Goal: Communication & Community: Answer question/provide support

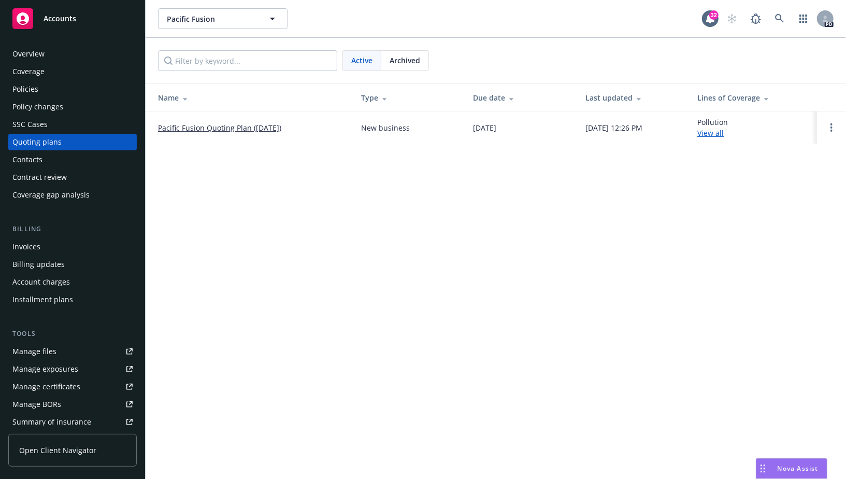
click at [55, 21] on span "Accounts" at bounding box center [60, 19] width 33 height 8
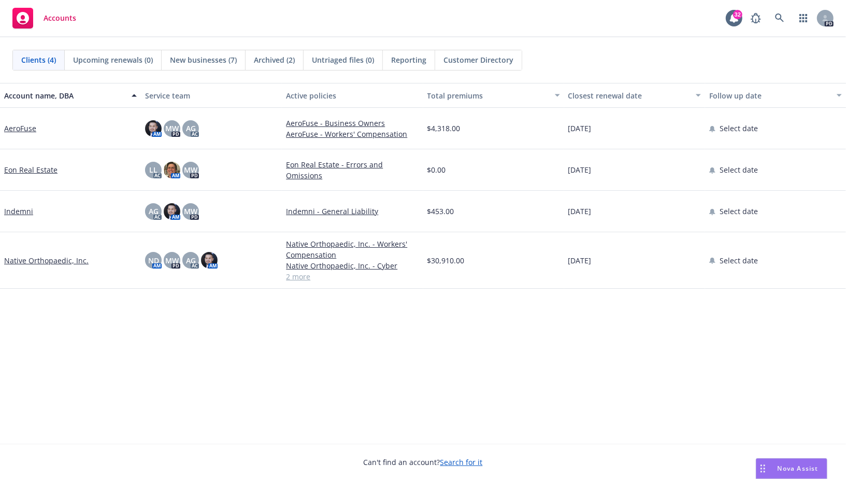
click at [204, 61] on span "New businesses (7)" at bounding box center [203, 59] width 67 height 11
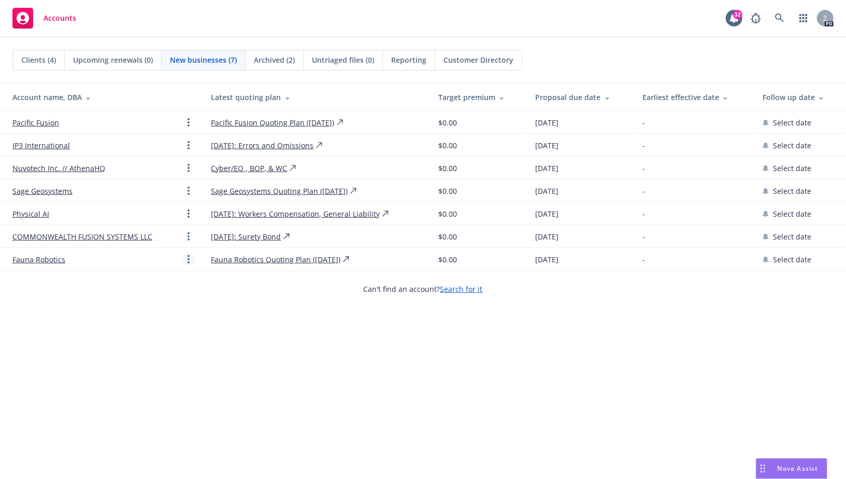
click at [188, 258] on circle "Open options" at bounding box center [189, 259] width 2 height 2
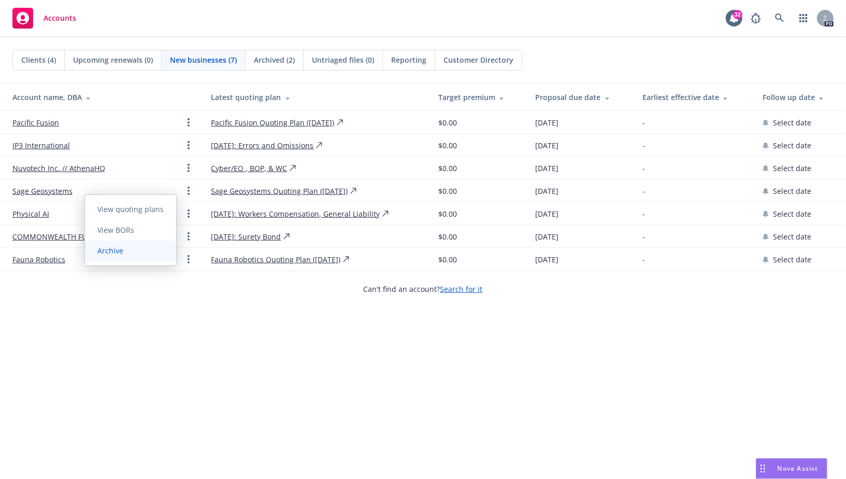
click at [150, 250] on link "Archive" at bounding box center [130, 250] width 91 height 21
click at [114, 251] on span "Archive" at bounding box center [110, 251] width 51 height 10
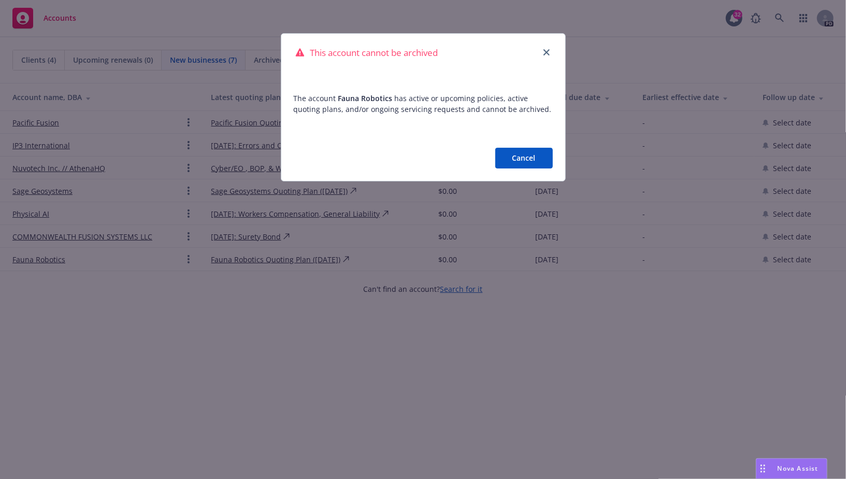
click at [523, 161] on button "Cancel" at bounding box center [524, 158] width 58 height 21
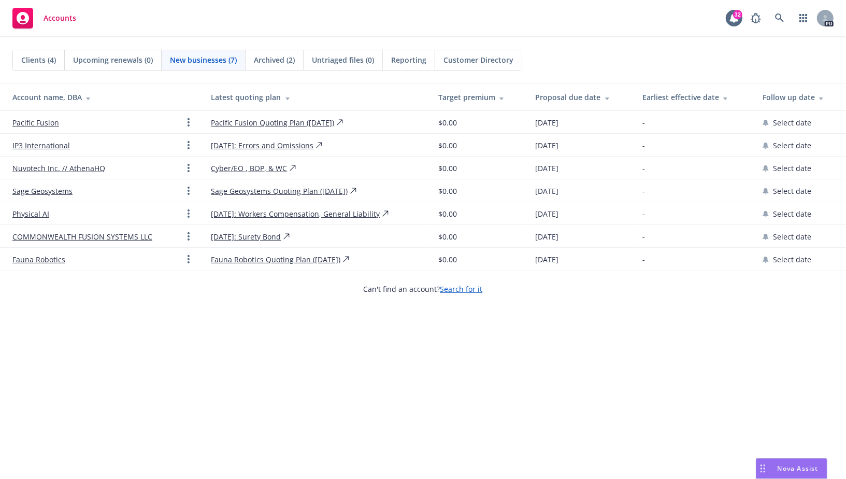
click at [58, 259] on link "Fauna Robotics" at bounding box center [38, 259] width 53 height 11
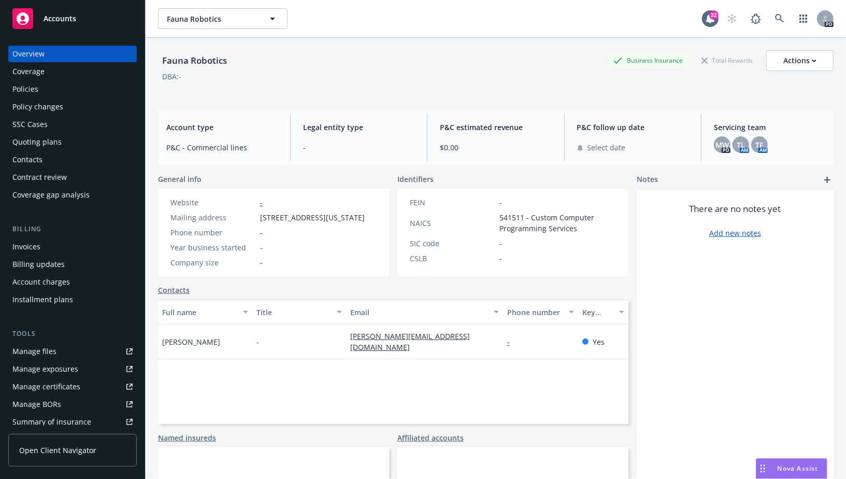
click at [49, 139] on div "Quoting plans" at bounding box center [36, 142] width 49 height 17
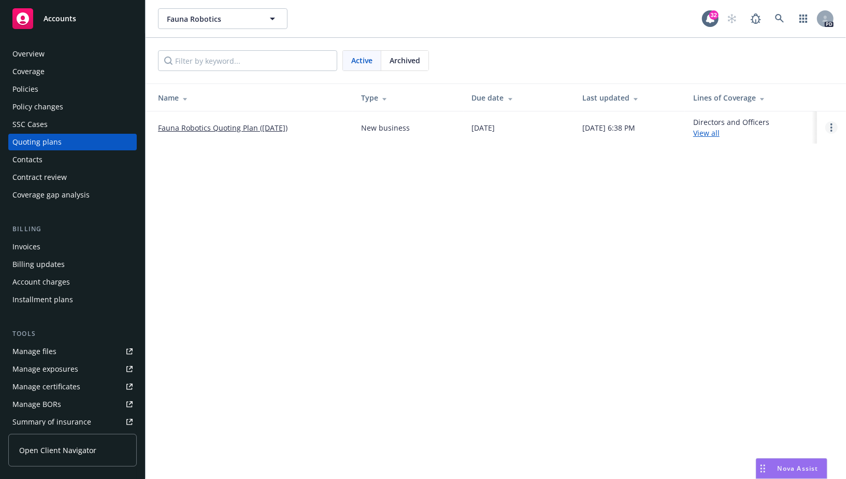
click at [835, 122] on link "Open options" at bounding box center [831, 127] width 12 height 12
click at [772, 114] on span "Archive" at bounding box center [758, 119] width 51 height 10
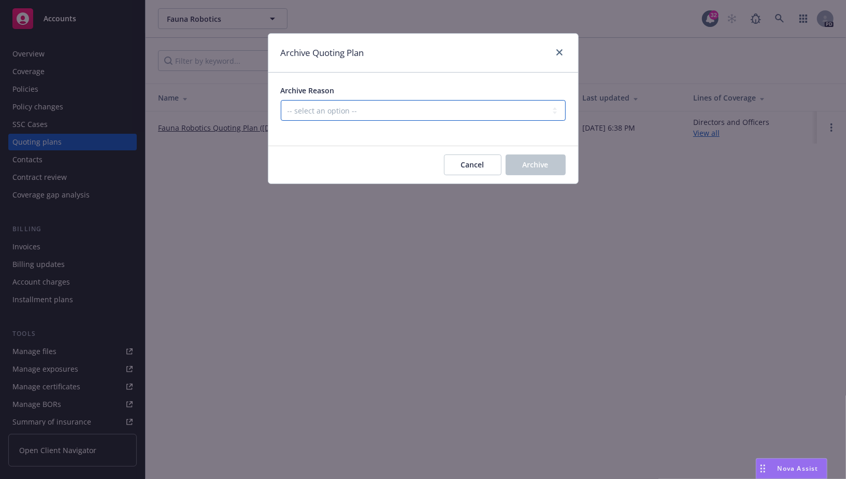
click at [471, 102] on select "-- select an option -- Created by error Duplicate New business opportunity lost…" at bounding box center [423, 110] width 285 height 21
click at [281, 100] on select "-- select an option -- Created by error Duplicate New business opportunity lost…" at bounding box center [423, 110] width 285 height 21
click at [383, 116] on select "-- select an option -- Created by error Duplicate New business opportunity lost…" at bounding box center [423, 110] width 285 height 21
select select "ARCHIVED_NEW_BUSINESS_LOST"
click at [281, 100] on select "-- select an option -- Created by error Duplicate New business opportunity lost…" at bounding box center [423, 110] width 285 height 21
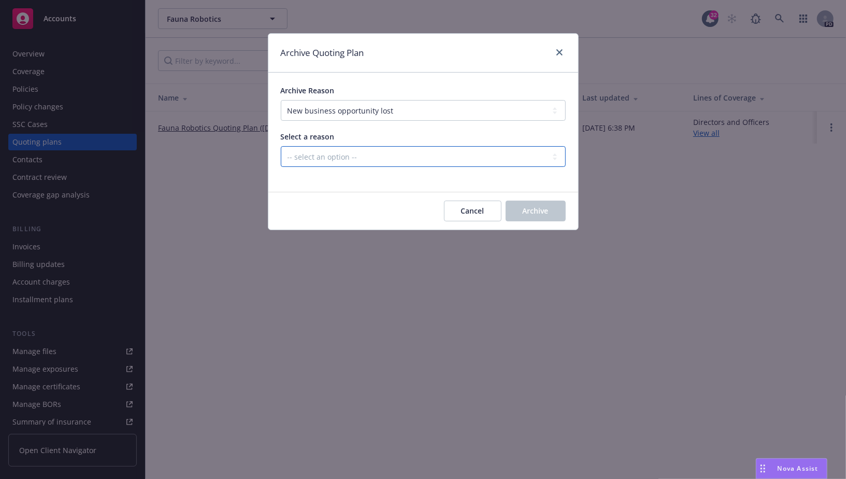
click at [418, 147] on select "-- select an option -- All markets declined Blocked Client wanted to approach m…" at bounding box center [423, 156] width 285 height 21
click at [281, 146] on select "-- select an option -- All markets declined Blocked Client wanted to approach m…" at bounding box center [423, 156] width 285 height 21
click at [547, 212] on span "Archive" at bounding box center [536, 211] width 26 height 10
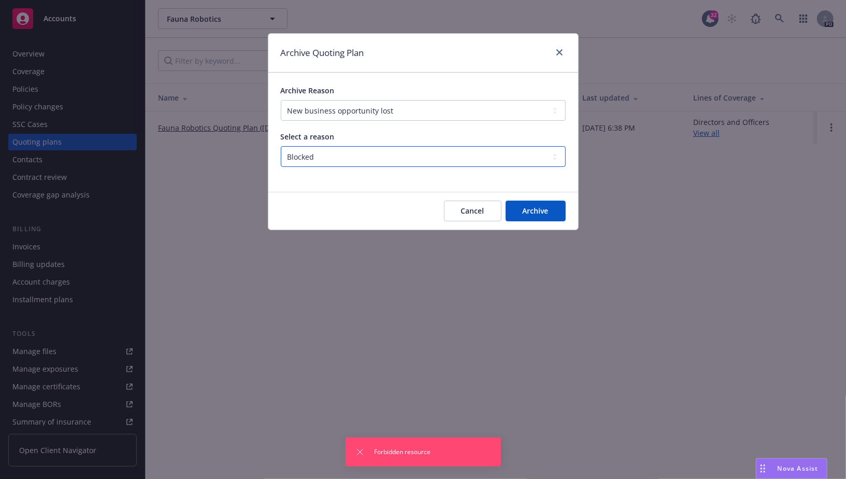
click at [421, 162] on select "-- select an option -- All markets declined Blocked Client wanted to approach m…" at bounding box center [423, 156] width 285 height 21
select select "ARCHIVED_NEW_BUSINESS_LOST_PRICING"
click at [281, 146] on select "-- select an option -- All markets declined Blocked Client wanted to approach m…" at bounding box center [423, 156] width 285 height 21
click at [535, 216] on button "Archive" at bounding box center [536, 211] width 60 height 21
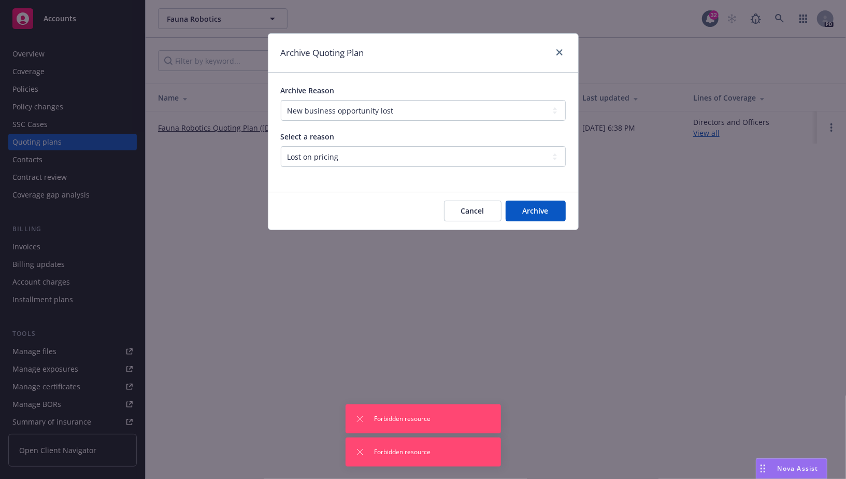
click at [560, 43] on div "Archive Quoting Plan" at bounding box center [423, 53] width 310 height 39
click at [560, 51] on icon "close" at bounding box center [560, 52] width 6 height 6
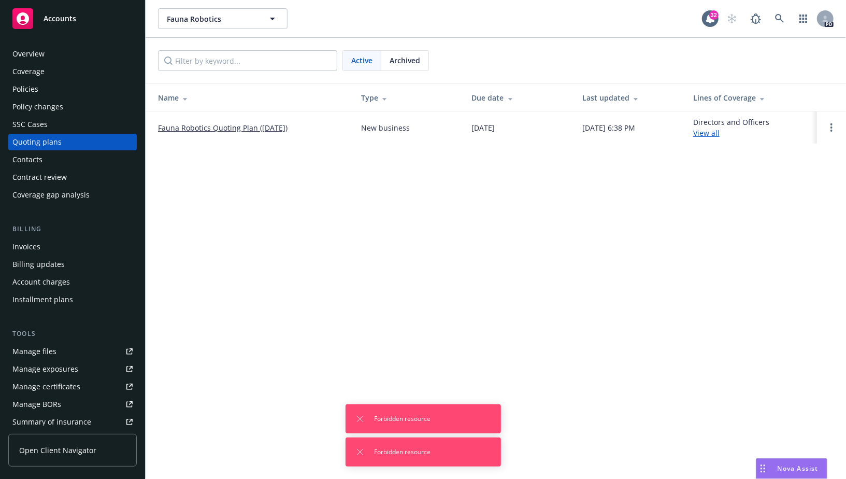
click at [39, 42] on div "Overview Coverage Policies Policy changes SSC Cases Quoting plans Contacts Cont…" at bounding box center [72, 256] width 145 height 446
click at [39, 54] on div "Overview" at bounding box center [28, 54] width 32 height 17
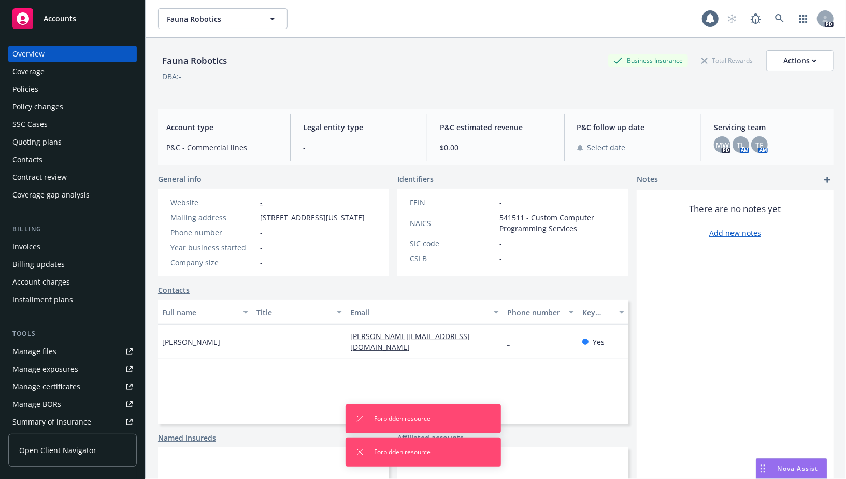
click at [48, 15] on span "Accounts" at bounding box center [60, 19] width 33 height 8
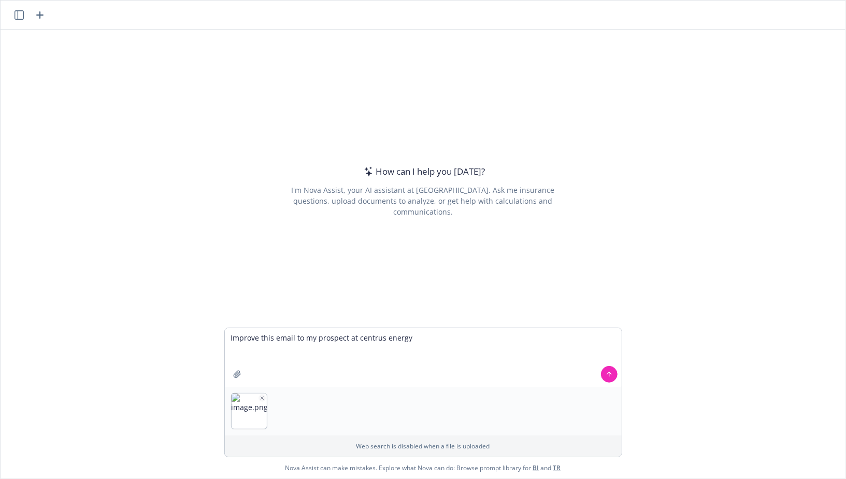
type textarea "Improve this email to my prospect at centrus energy"
click at [612, 376] on icon at bounding box center [609, 374] width 7 height 7
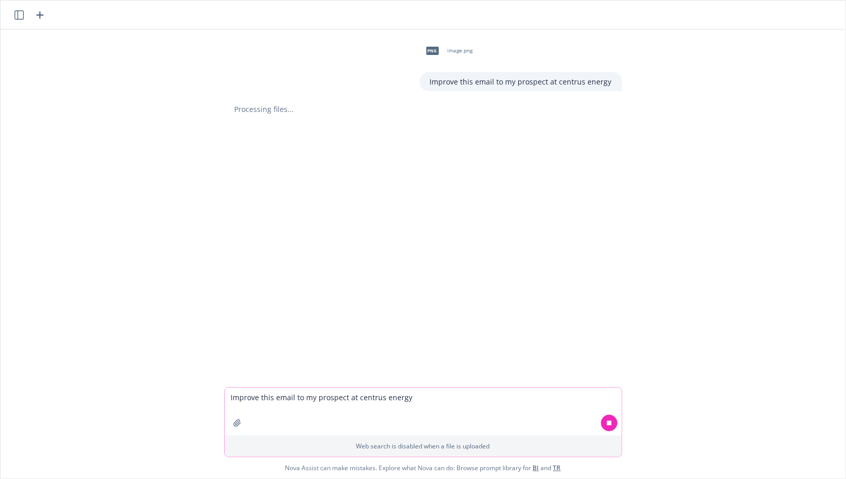
click at [263, 108] on div "Processing files..." at bounding box center [423, 109] width 398 height 11
click at [256, 108] on div "Processing files..." at bounding box center [423, 109] width 398 height 11
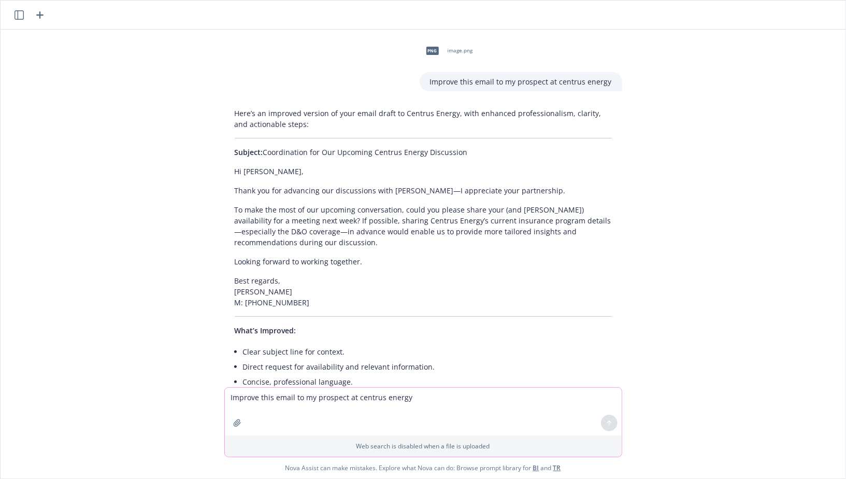
click at [314, 395] on textarea "Improve this email to my prospect at centrus energy" at bounding box center [423, 412] width 397 height 48
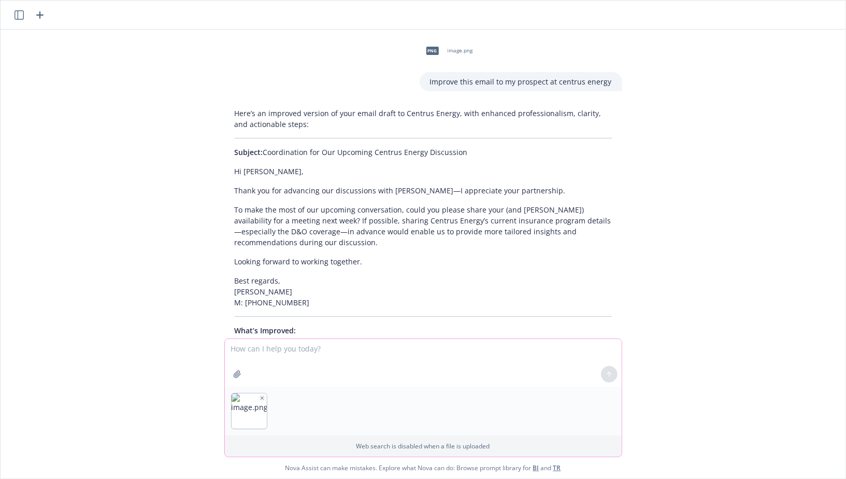
click at [261, 396] on icon "button" at bounding box center [262, 397] width 5 height 5
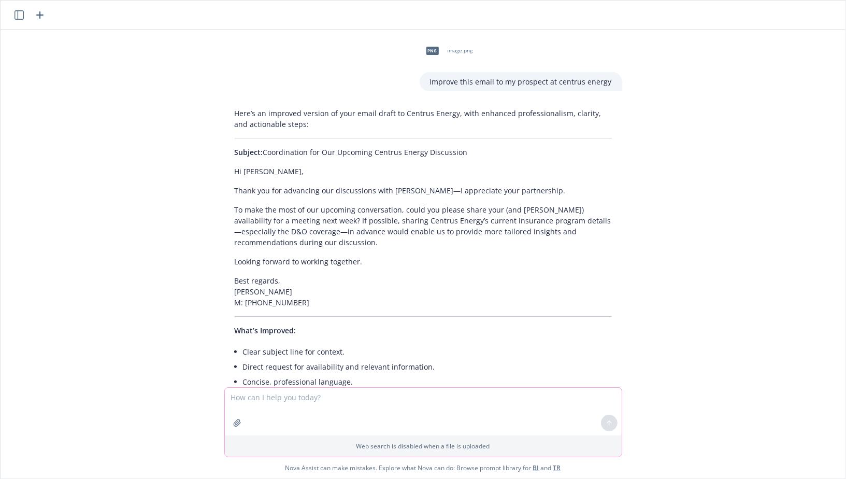
paste textarea "Hi Sean, I hope you’ve had a stellar week! Thanks again for advancing these con…"
type textarea "Hi Sean, I hope you’ve had a stellar week! Thanks again for advancing these con…"
paste textarea "Hi Sean, I hope you’ve had a stellar week! Thanks again for advancing these con…"
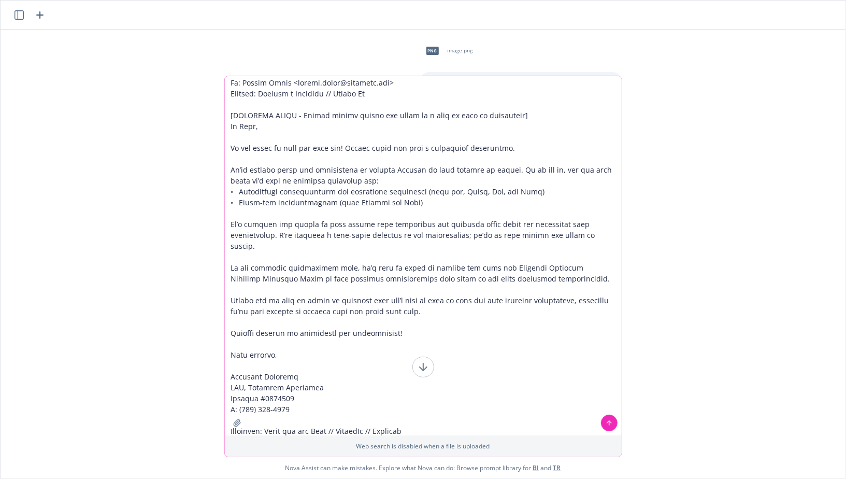
click at [269, 252] on textarea at bounding box center [423, 255] width 397 height 359
click at [428, 413] on textarea at bounding box center [423, 255] width 397 height 359
click at [426, 418] on textarea at bounding box center [423, 255] width 397 height 359
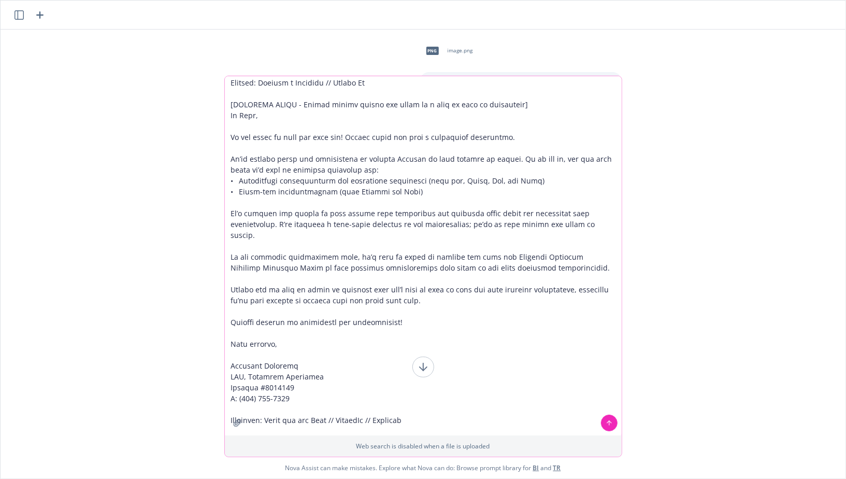
type textarea "Hi Sean, I hope you’ve had a stellar week! Thanks again for advancing these con…"
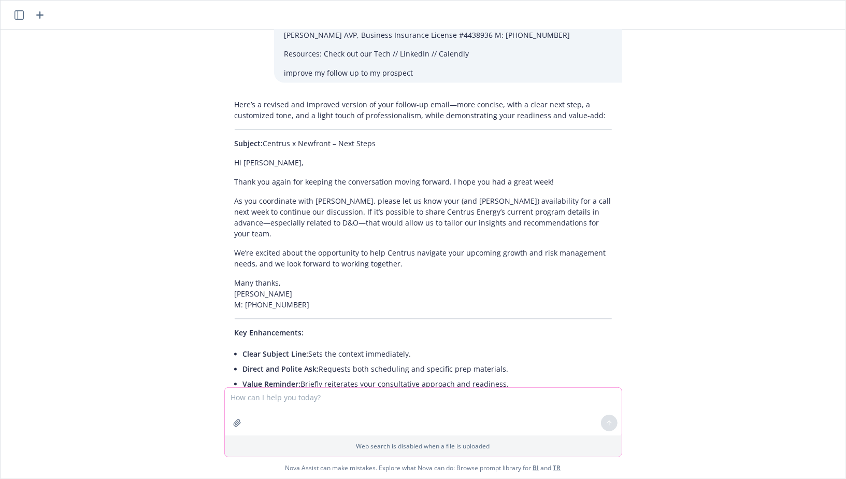
scroll to position [1223, 0]
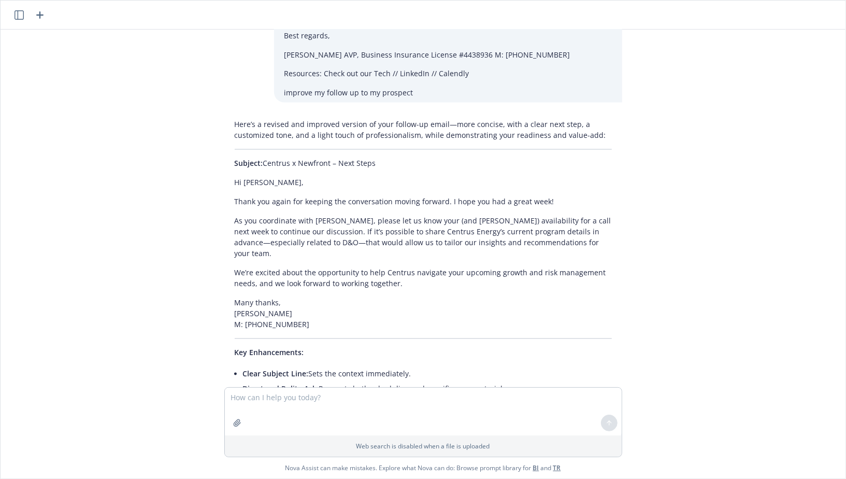
click at [379, 216] on p "As you coordinate with Todd, please let us know your (and Todd’s) availability …" at bounding box center [423, 238] width 377 height 44
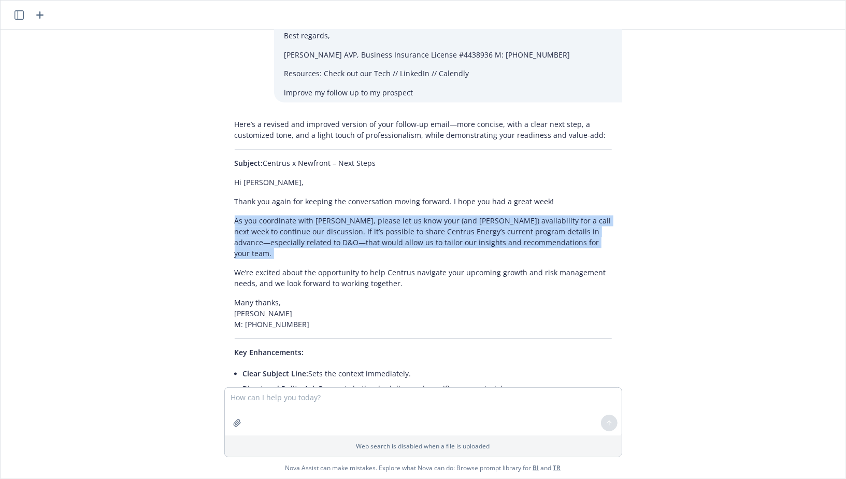
click at [379, 216] on p "As you coordinate with Todd, please let us know your (and Todd’s) availability …" at bounding box center [423, 238] width 377 height 44
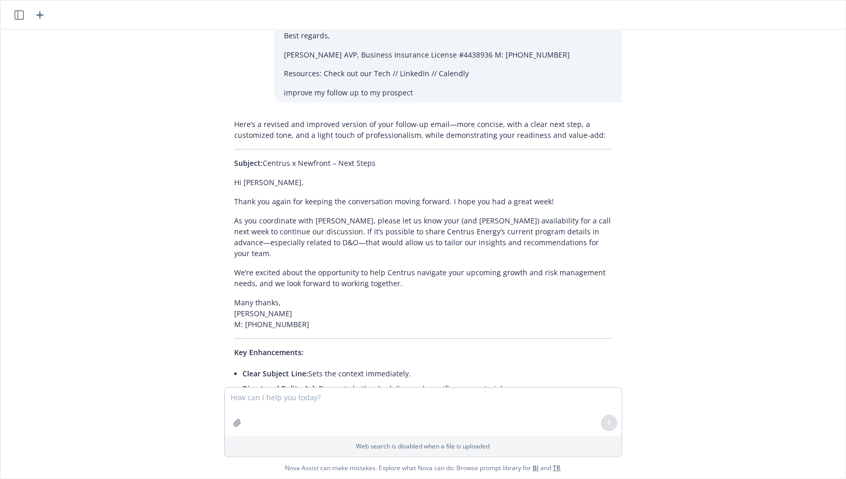
click at [353, 216] on p "As you coordinate with Todd, please let us know your (and Todd’s) availability …" at bounding box center [423, 238] width 377 height 44
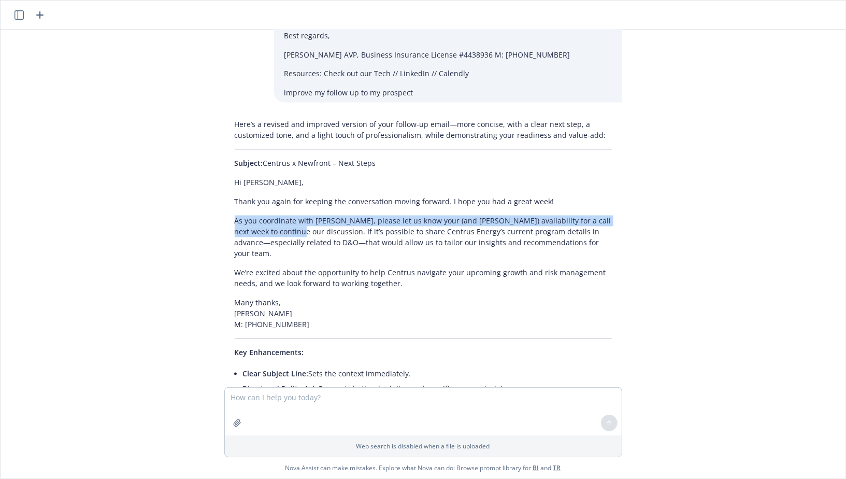
drag, startPoint x: 234, startPoint y: 165, endPoint x: 283, endPoint y: 175, distance: 50.6
click at [283, 176] on div "Here’s a revised and improved version of your follow-up email—more concise, wit…" at bounding box center [423, 282] width 398 height 335
copy p "As you coordinate with Todd, please let us know your (and Todd’s) availability …"
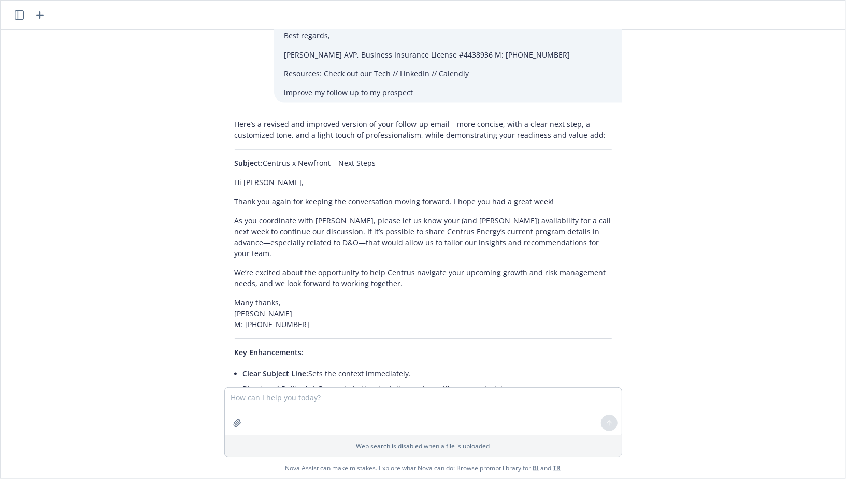
click at [357, 267] on p "We’re excited about the opportunity to help Centrus navigate your upcoming grow…" at bounding box center [423, 278] width 377 height 22
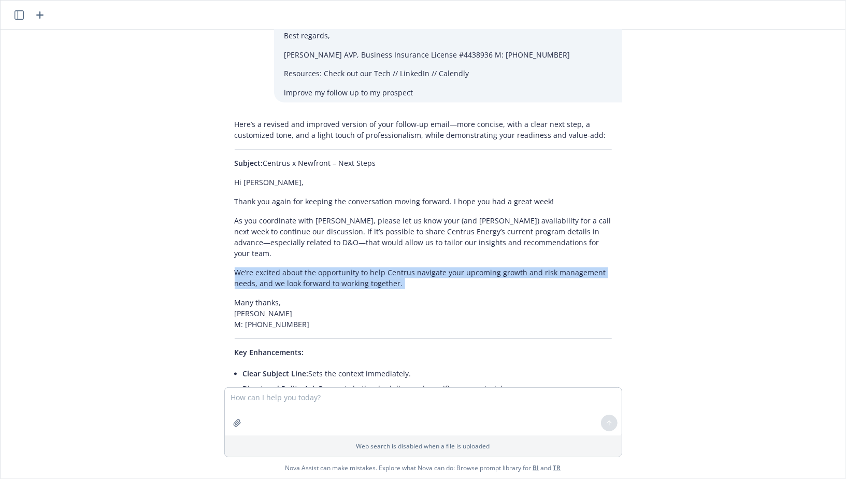
click at [357, 267] on p "We’re excited about the opportunity to help Centrus navigate your upcoming grow…" at bounding box center [423, 278] width 377 height 22
copy div "We’re excited about the opportunity to help Centrus navigate your upcoming grow…"
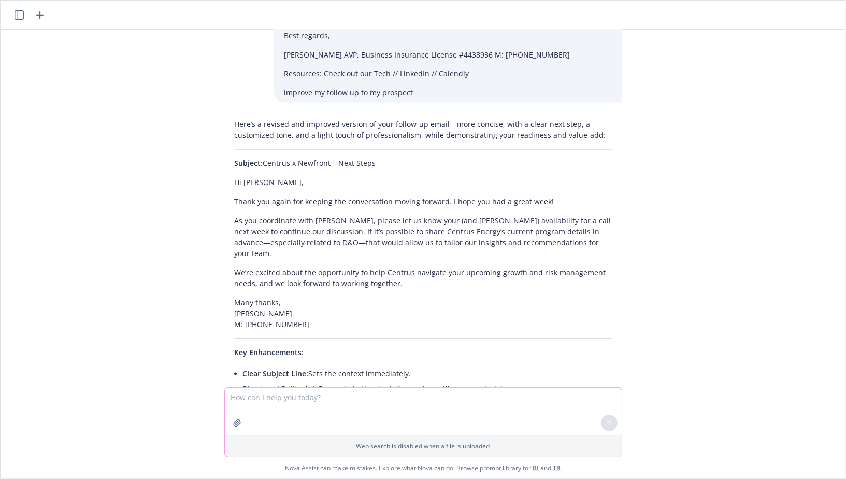
click at [364, 408] on textarea at bounding box center [423, 412] width 397 height 48
click at [262, 401] on div at bounding box center [249, 410] width 35 height 35
click at [262, 400] on icon "button" at bounding box center [262, 397] width 5 height 5
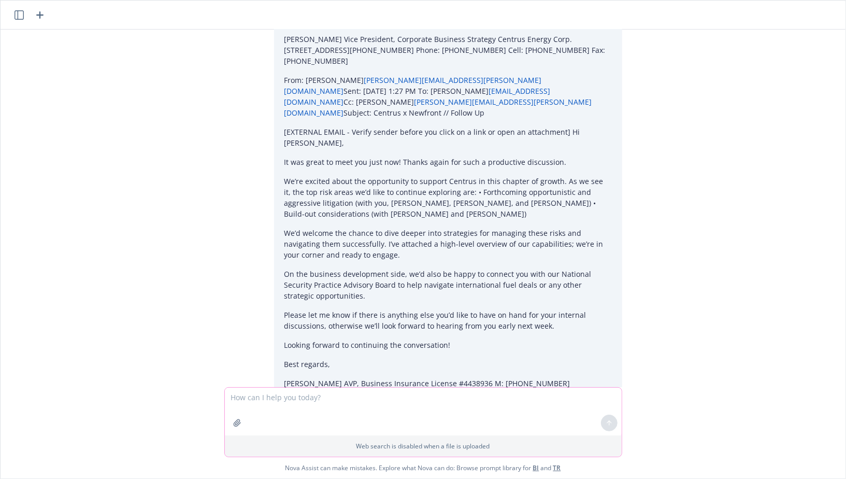
scroll to position [866, 0]
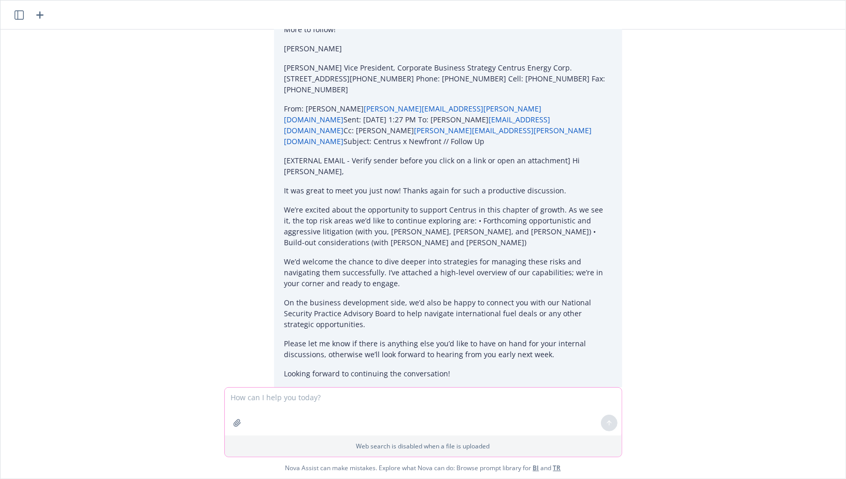
click at [42, 18] on icon "button" at bounding box center [40, 15] width 12 height 12
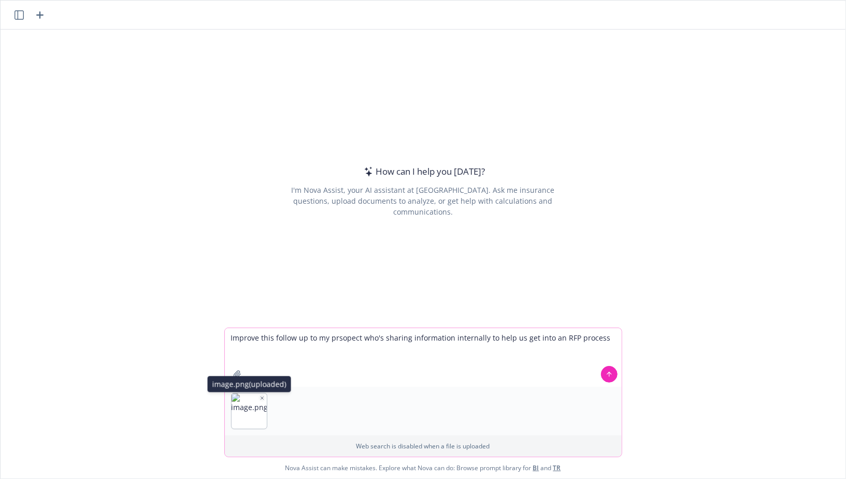
click at [259, 398] on button "button" at bounding box center [262, 397] width 7 height 7
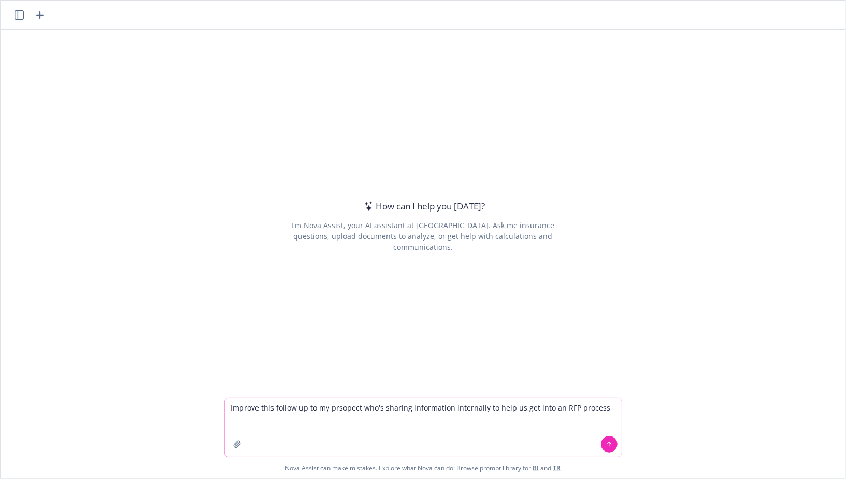
paste textarea "Hi Erik, I hope that you’ve had a stellar few weeks since we connected! From: M…"
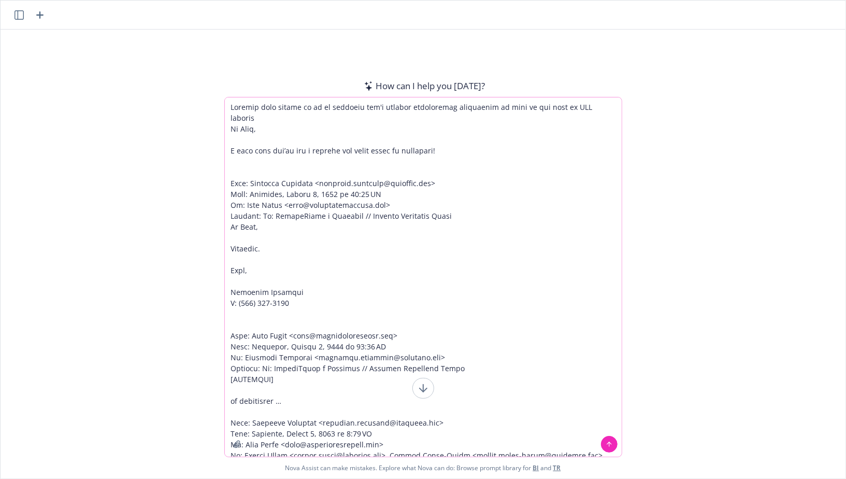
type textarea "Improve this follow up to my prsopect who's sharing information internally to h…"
click at [599, 440] on div at bounding box center [609, 444] width 25 height 25
click at [609, 444] on icon at bounding box center [609, 443] width 7 height 7
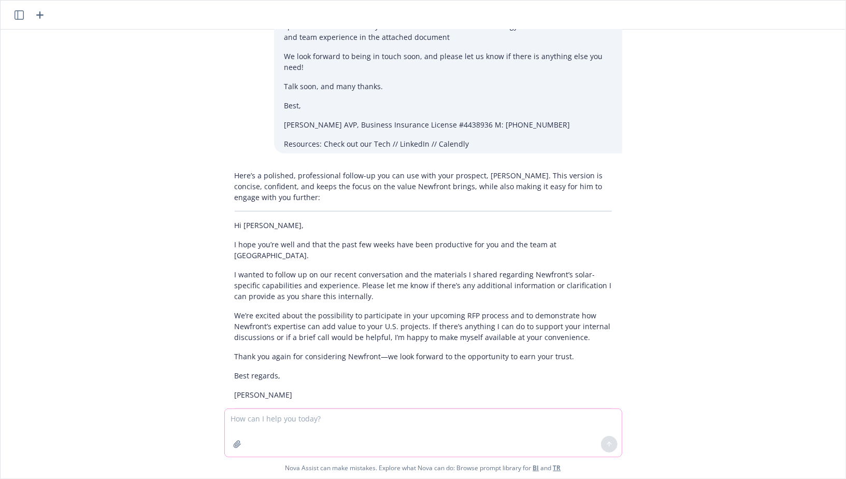
scroll to position [360, 0]
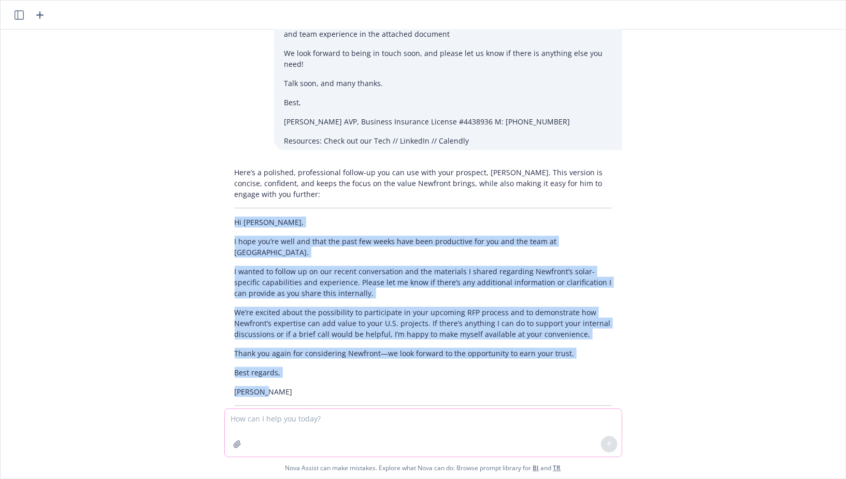
drag, startPoint x: 275, startPoint y: 337, endPoint x: 230, endPoint y: 180, distance: 163.9
click at [230, 180] on div "Here’s a polished, professional follow-up you can use with your prospect, Erik.…" at bounding box center [423, 301] width 398 height 277
copy div "Hi Erik, I hope you’re well and that the past few weeks have been productive fo…"
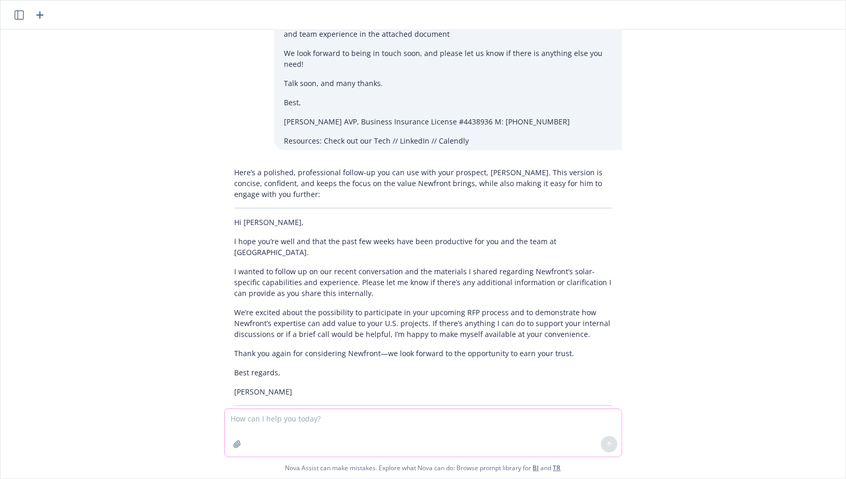
click at [272, 417] on textarea at bounding box center [423, 433] width 397 height 48
paste textarea "Hi Erik, I hope you’re well and that the past few weeks have been productive fo…"
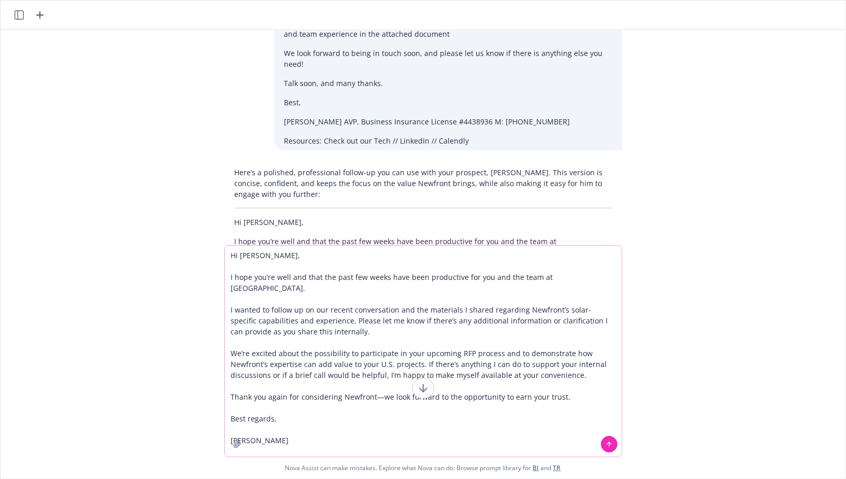
click at [587, 279] on textarea "Hi Erik, I hope you’re well and that the past few weeks have been productive fo…" at bounding box center [423, 351] width 397 height 211
drag, startPoint x: 603, startPoint y: 283, endPoint x: 533, endPoint y: 283, distance: 70.0
click at [533, 278] on textarea "Hi Erik, I hope you’re well and that the past few weeks have been productive fo…" at bounding box center [423, 351] width 397 height 211
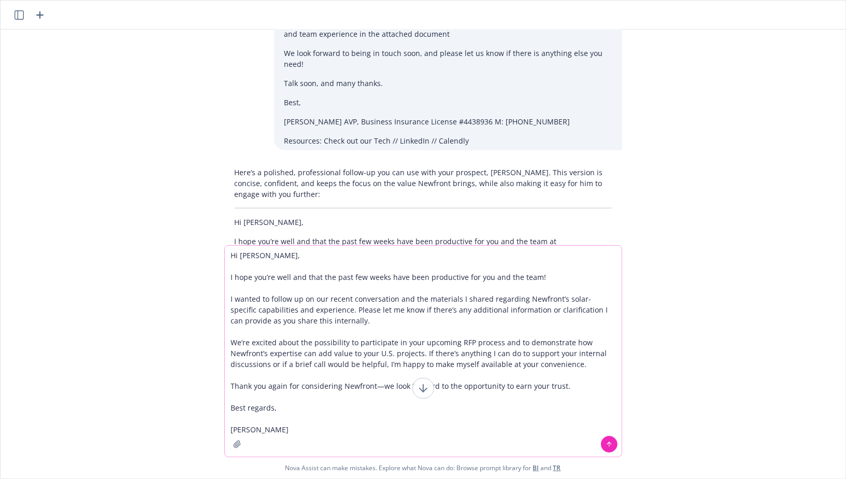
drag, startPoint x: 231, startPoint y: 299, endPoint x: 393, endPoint y: 319, distance: 162.9
click at [395, 320] on textarea "Hi Erik, I hope you’re well and that the past few weeks have been productive fo…" at bounding box center [423, 351] width 397 height 211
click at [400, 328] on textarea "Hi Erik, I hope you’re well and that the past few weeks have been productive fo…" at bounding box center [423, 351] width 397 height 211
click at [230, 300] on textarea "Hi Erik, I hope you’re well and that the past few weeks have been productive fo…" at bounding box center [423, 351] width 397 height 211
click at [281, 359] on textarea "Hi Erik, I hope you’re well and that the past few weeks have been productive fo…" at bounding box center [423, 351] width 397 height 211
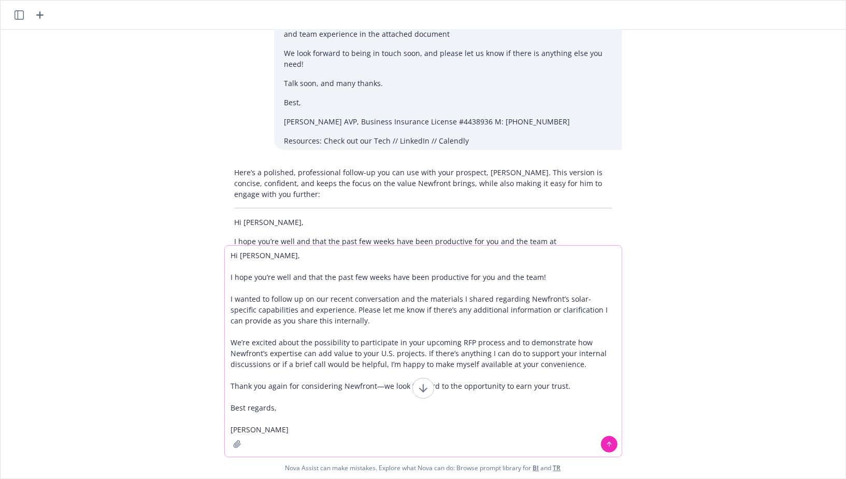
click at [281, 359] on textarea "Hi Erik, I hope you’re well and that the past few weeks have been productive fo…" at bounding box center [423, 351] width 397 height 211
click at [364, 374] on textarea "Hi Erik, I hope you’re well and that the past few weeks have been productive fo…" at bounding box center [423, 351] width 397 height 211
drag, startPoint x: 447, startPoint y: 366, endPoint x: 383, endPoint y: 366, distance: 63.7
click at [383, 366] on textarea "Hi Erik, I hope you’re well and that the past few weeks have been productive fo…" at bounding box center [423, 351] width 397 height 211
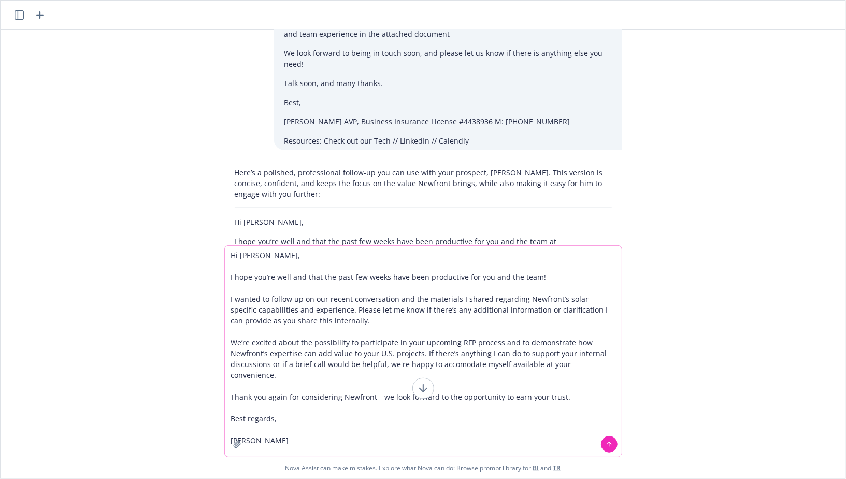
drag, startPoint x: 606, startPoint y: 368, endPoint x: 398, endPoint y: 376, distance: 207.9
click at [398, 376] on textarea "Hi Erik, I hope you’re well and that the past few weeks have been productive fo…" at bounding box center [423, 351] width 397 height 211
drag, startPoint x: 383, startPoint y: 366, endPoint x: 617, endPoint y: 365, distance: 234.2
click at [617, 365] on textarea "Hi Erik, I hope you’re well and that the past few weeks have been productive fo…" at bounding box center [423, 351] width 397 height 211
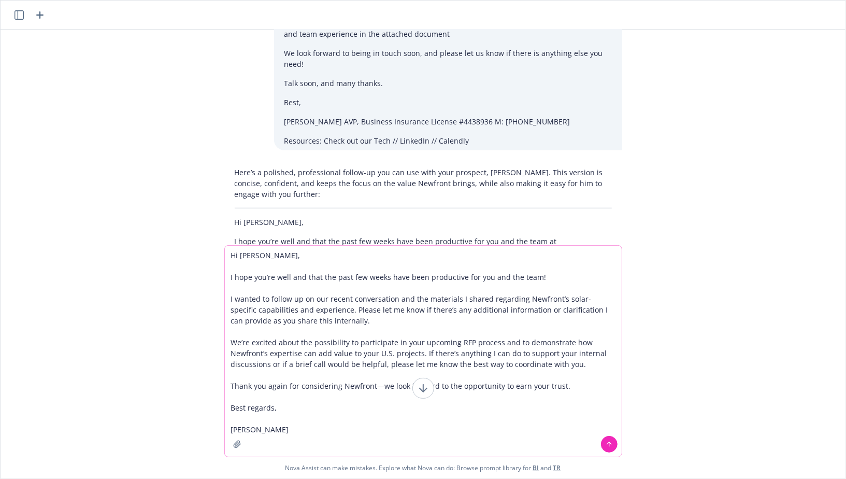
click at [379, 387] on textarea "Hi Erik, I hope you’re well and that the past few weeks have been productive fo…" at bounding box center [423, 351] width 397 height 211
drag, startPoint x: 379, startPoint y: 385, endPoint x: 287, endPoint y: 382, distance: 92.3
click at [287, 381] on textarea "Hi Erik, I hope you’re well and that the past few weeks have been productive fo…" at bounding box center [423, 351] width 397 height 211
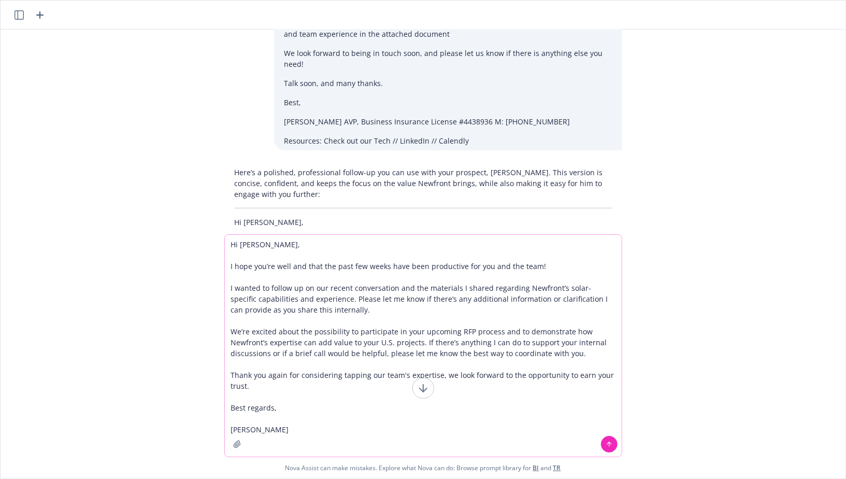
click at [293, 407] on textarea "Hi Erik, I hope you’re well and that the past few weeks have been productive fo…" at bounding box center [423, 346] width 397 height 222
click at [261, 386] on textarea "Hi Erik, I hope you’re well and that the past few weeks have been productive fo…" at bounding box center [423, 346] width 397 height 222
click at [273, 393] on textarea "Hi Erik, I hope you’re well and that the past few weeks have been productive fo…" at bounding box center [423, 346] width 397 height 222
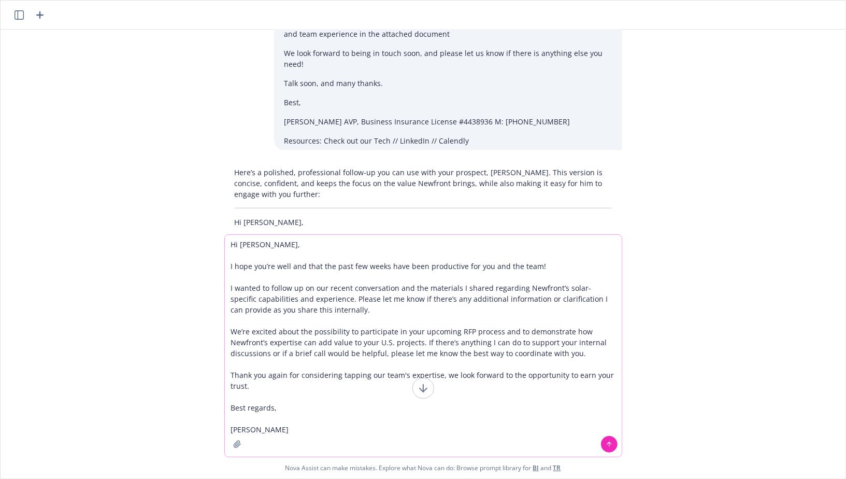
click at [317, 303] on textarea "Hi Erik, I hope you’re well and that the past few weeks have been productive fo…" at bounding box center [423, 346] width 397 height 222
click at [335, 304] on textarea "Hi Erik, I hope you’re well and that the past few weeks have been productive fo…" at bounding box center [423, 346] width 397 height 222
click at [461, 289] on textarea "Hi Erik, I hope you’re well and that the past few weeks have been productive fo…" at bounding box center [423, 346] width 397 height 222
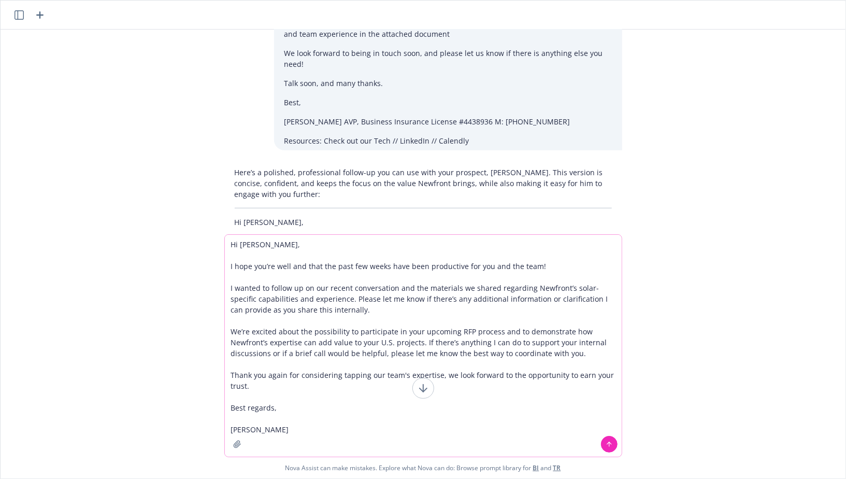
click at [346, 309] on textarea "Hi Erik, I hope you’re well and that the past few weeks have been productive fo…" at bounding box center [423, 346] width 397 height 222
drag, startPoint x: 345, startPoint y: 311, endPoint x: 329, endPoint y: 298, distance: 20.3
click at [329, 298] on textarea "Hi Erik, I hope you’re well and that the past few weeks have been productive fo…" at bounding box center [423, 346] width 397 height 222
click at [334, 302] on textarea "Hi Erik, I hope you’re well and that the past few weeks have been productive fo…" at bounding box center [423, 346] width 397 height 222
click at [345, 314] on textarea "Hi Erik, I hope you’re well and that the past few weeks have been productive fo…" at bounding box center [423, 346] width 397 height 222
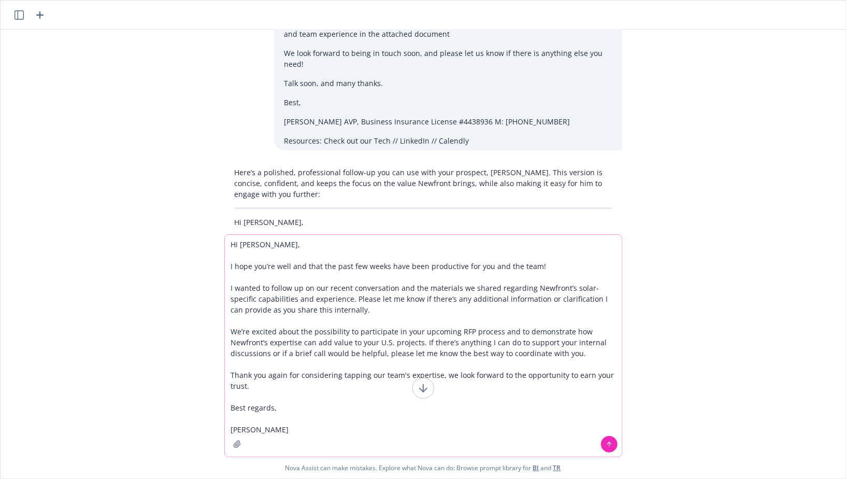
click at [317, 310] on textarea "Hi Erik, I hope you’re well and that the past few weeks have been productive fo…" at bounding box center [423, 346] width 397 height 222
click at [348, 330] on textarea "Hi Erik, I hope you’re well and that the past few weeks have been productive fo…" at bounding box center [423, 346] width 397 height 222
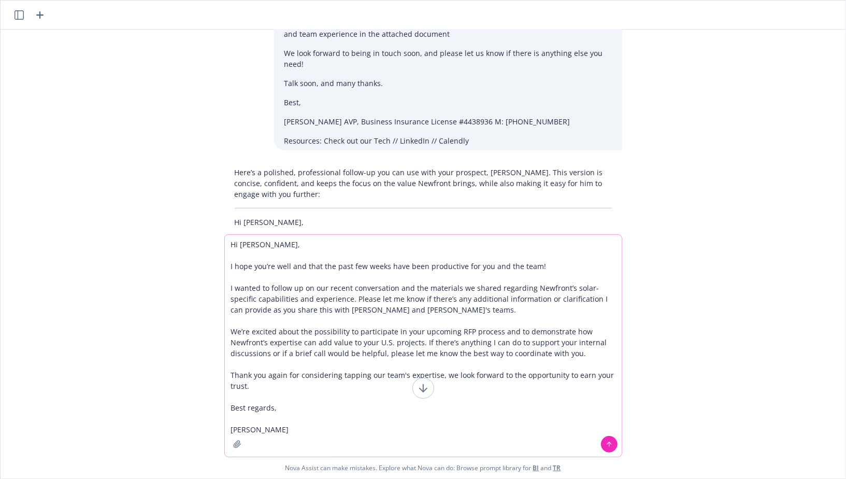
click at [410, 348] on textarea "Hi Erik, I hope you’re well and that the past few weeks have been productive fo…" at bounding box center [423, 346] width 397 height 222
click at [437, 334] on textarea "Hi Erik, I hope you’re well and that the past few weeks have been productive fo…" at bounding box center [423, 346] width 397 height 222
click at [420, 333] on textarea "Hi Erik, I hope you’re well and that the past few weeks have been productive fo…" at bounding box center [423, 346] width 397 height 222
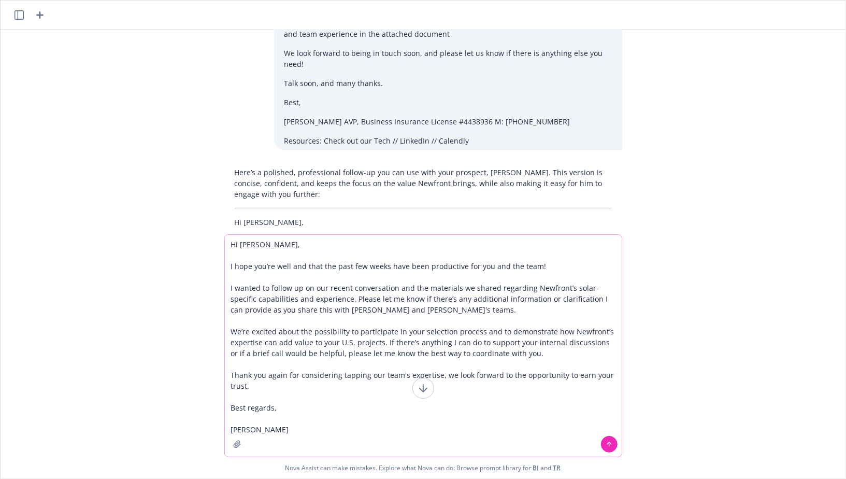
click at [462, 346] on textarea "Hi Erik, I hope you’re well and that the past few weeks have been productive fo…" at bounding box center [423, 346] width 397 height 222
click at [495, 354] on textarea "Hi Erik, I hope you’re well and that the past few weeks have been productive fo…" at bounding box center [423, 346] width 397 height 222
drag, startPoint x: 416, startPoint y: 311, endPoint x: 329, endPoint y: 299, distance: 87.9
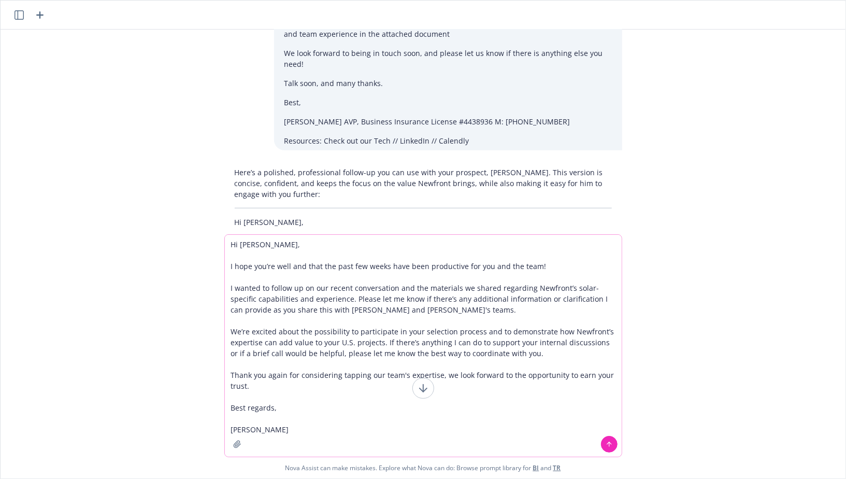
click at [329, 299] on textarea "Hi Erik, I hope you’re well and that the past few weeks have been productive fo…" at bounding box center [423, 346] width 397 height 222
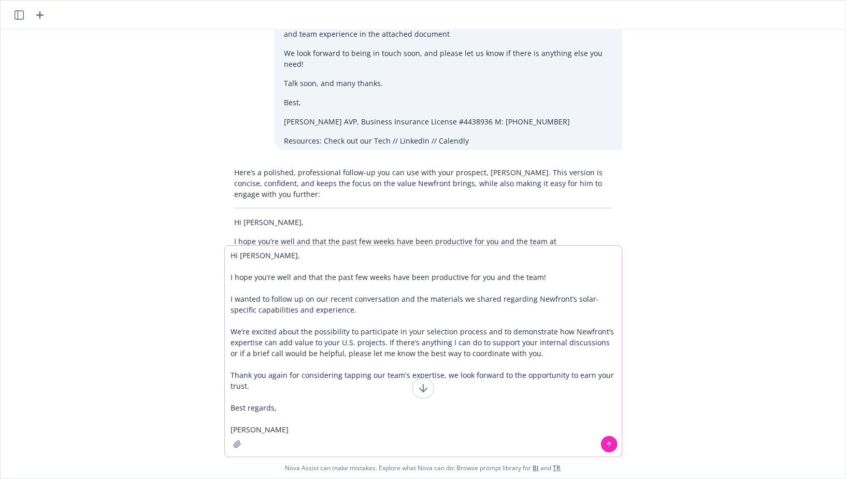
click at [386, 345] on textarea "Hi Erik, I hope you’re well and that the past few weeks have been productive fo…" at bounding box center [423, 351] width 397 height 211
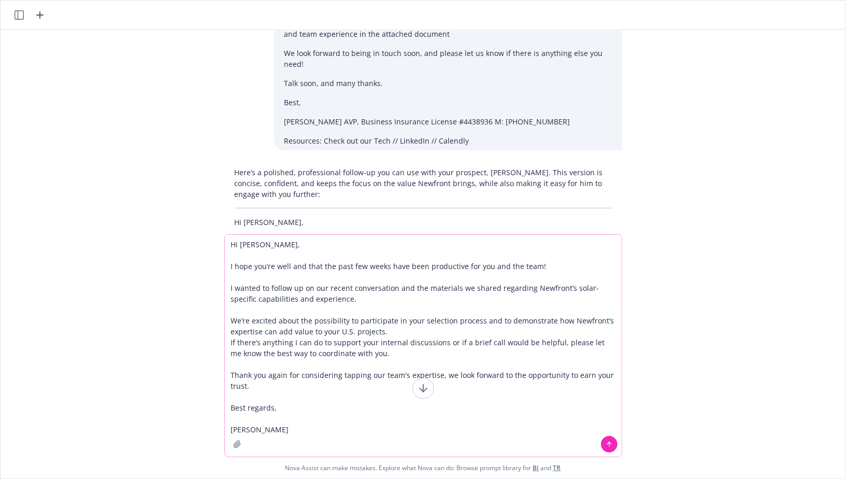
type textarea "Hi Erik, I hope you’re well and that the past few weeks have been productive fo…"
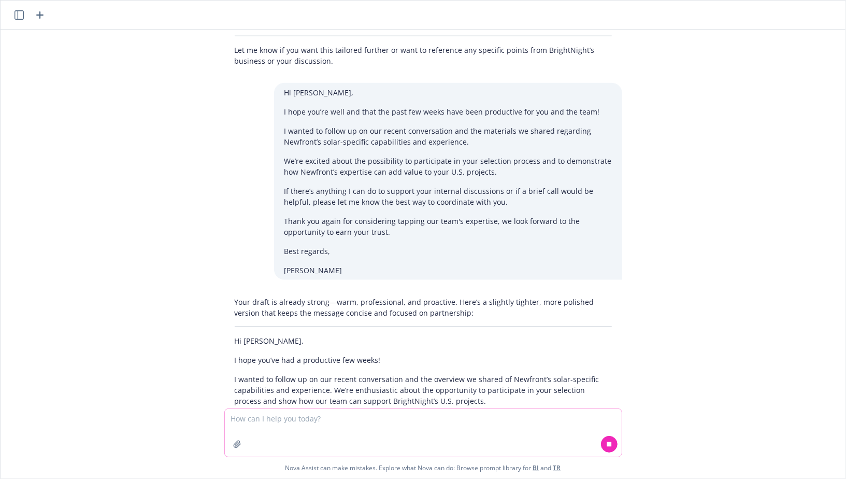
scroll to position [749, 0]
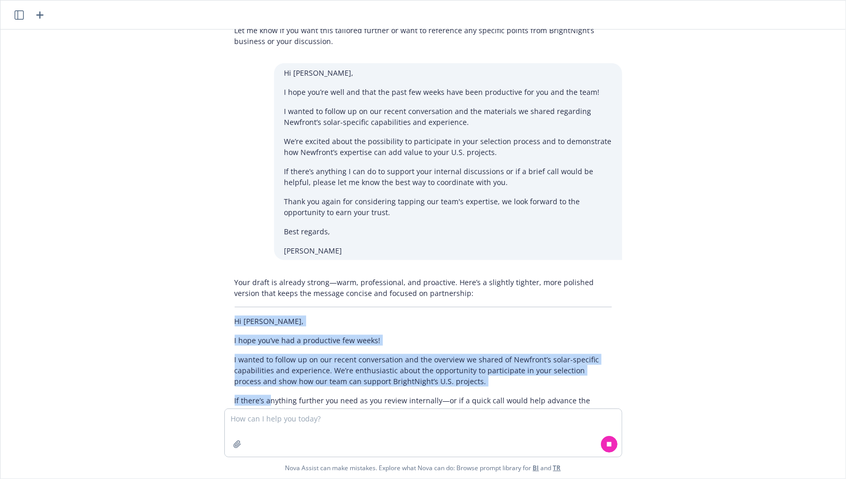
drag, startPoint x: 236, startPoint y: 264, endPoint x: 276, endPoint y: 367, distance: 110.8
click at [276, 362] on div "Your draft is already strong—warm, professional, and proactive. Here’s a slight…" at bounding box center [423, 396] width 398 height 247
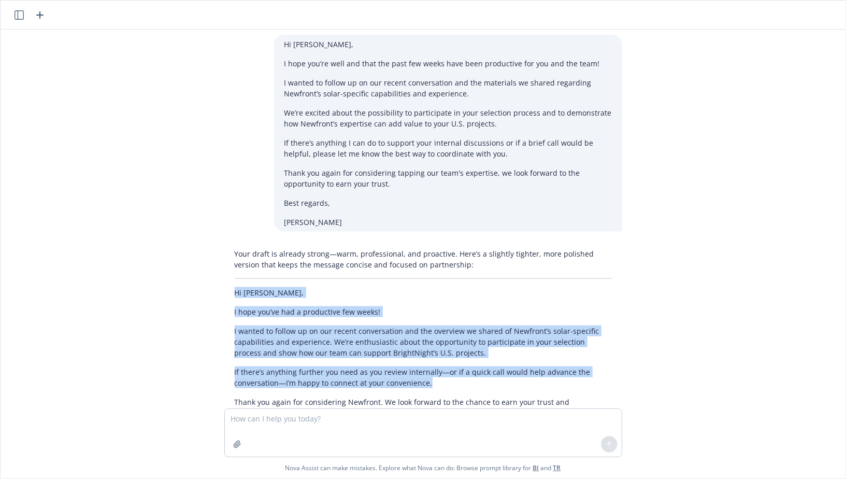
scroll to position [818, 0]
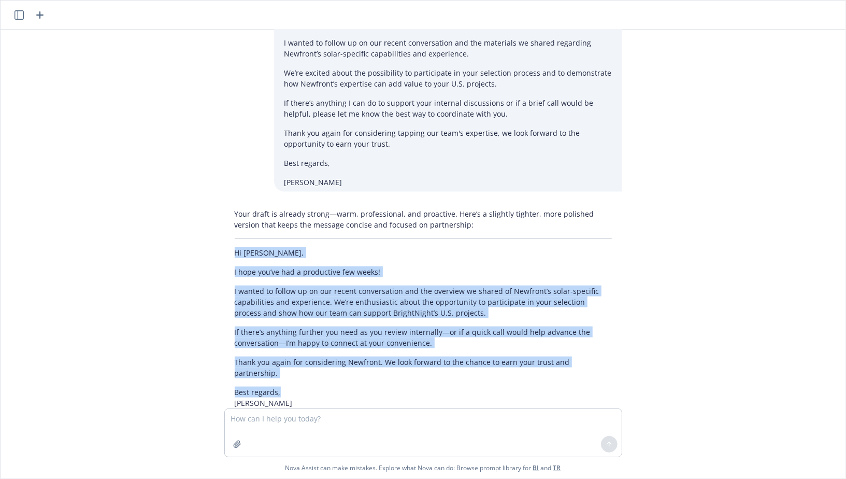
click at [281, 387] on p "Best regards, Marshall" at bounding box center [423, 398] width 377 height 22
copy div "Hi Erik, I hope you’ve had a productive few weeks! I wanted to follow up on our…"
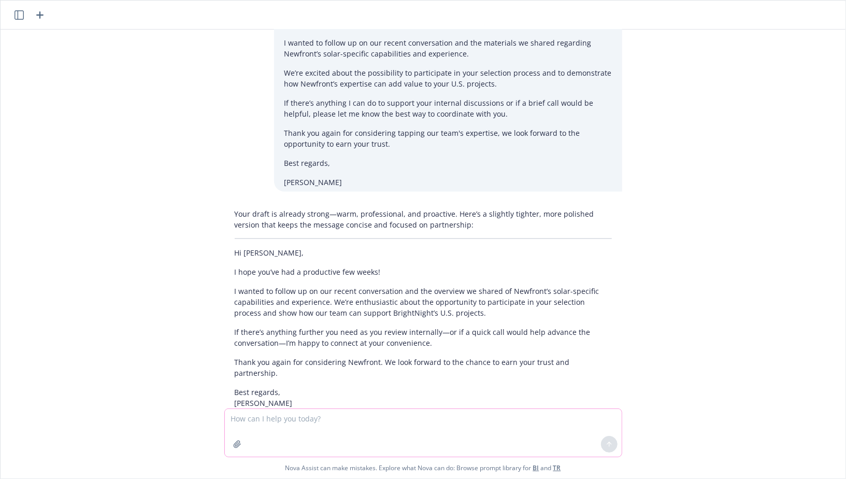
click at [277, 421] on textarea at bounding box center [423, 433] width 397 height 48
paste textarea "Hi Erik, I hope you’ve had a productive few weeks! I wanted to follow up on our…"
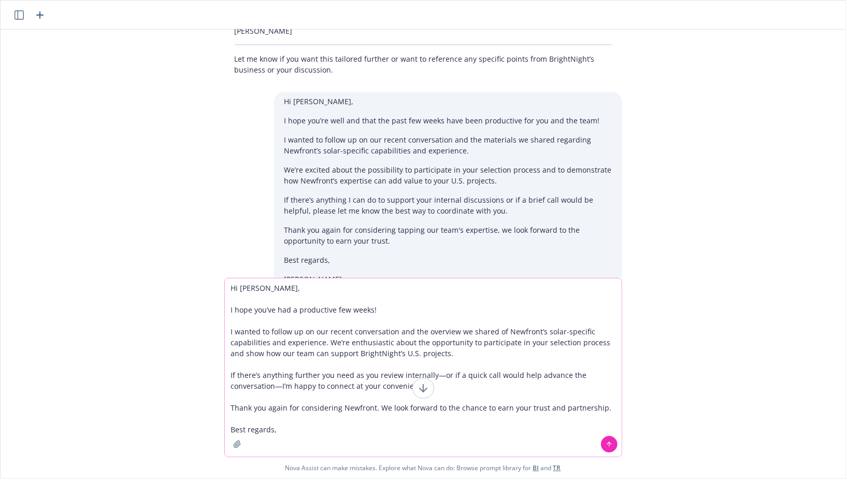
scroll to position [713, 0]
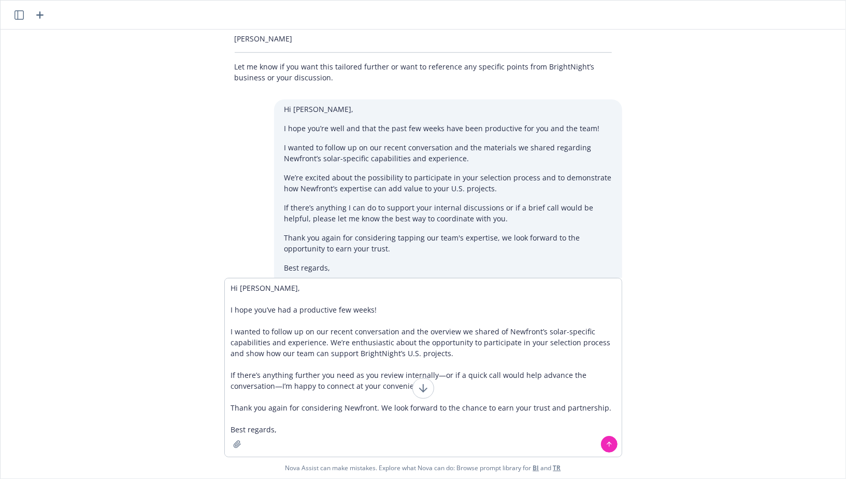
click at [408, 123] on p "I hope you’re well and that the past few weeks have been productive for you and…" at bounding box center [448, 128] width 328 height 11
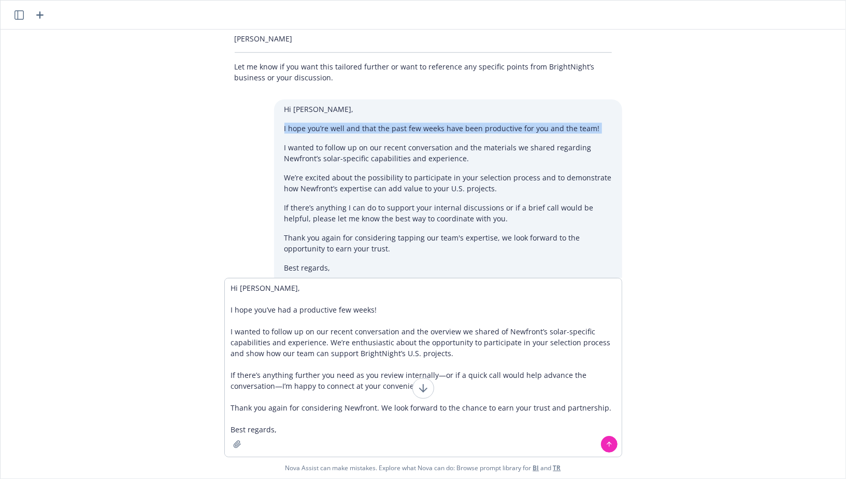
click at [408, 123] on p "I hope you’re well and that the past few weeks have been productive for you and…" at bounding box center [448, 128] width 328 height 11
copy div "I hope you’re well and that the past few weeks have been productive for you and…"
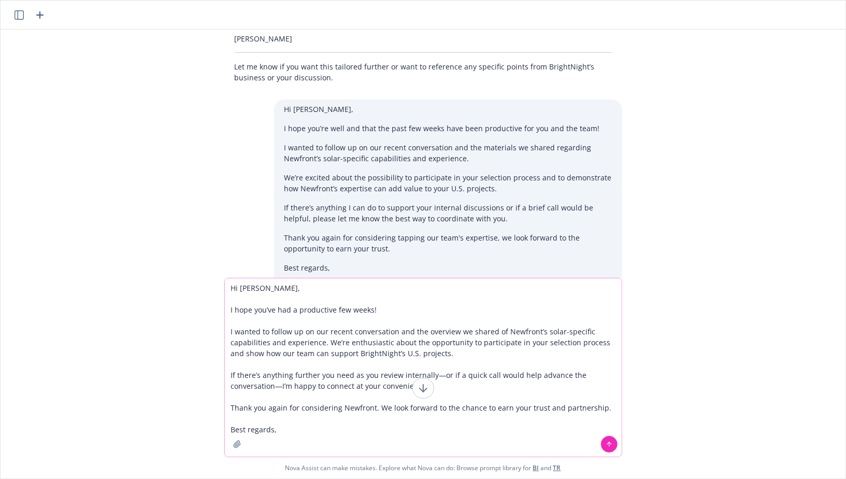
click at [351, 315] on textarea "Hi Erik, I hope you’ve had a productive few weeks! I wanted to follow up on our…" at bounding box center [423, 367] width 397 height 178
click at [363, 348] on textarea "Hi Erik, I hope you’ve had a productive few weeks! I wanted to follow up on our…" at bounding box center [423, 367] width 397 height 178
click at [369, 347] on textarea "Hi Erik, I hope you’ve had a productive few weeks! I wanted to follow up on our…" at bounding box center [423, 367] width 397 height 178
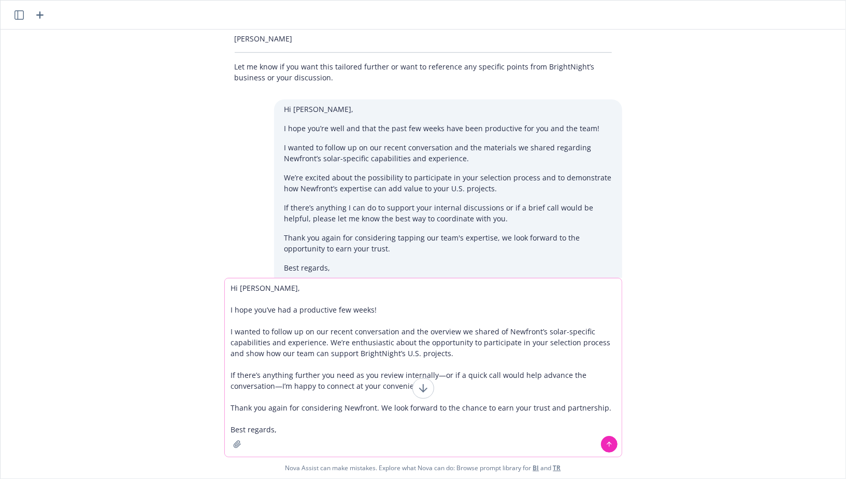
click at [369, 347] on textarea "Hi Erik, I hope you’ve had a productive few weeks! I wanted to follow up on our…" at bounding box center [423, 367] width 397 height 178
click at [399, 352] on textarea "Hi Erik, I hope you’ve had a productive few weeks! I wanted to follow up on our…" at bounding box center [423, 367] width 397 height 178
click at [367, 385] on textarea "Hi Erik, I hope you’ve had a productive few weeks! I wanted to follow up on our…" at bounding box center [423, 367] width 397 height 178
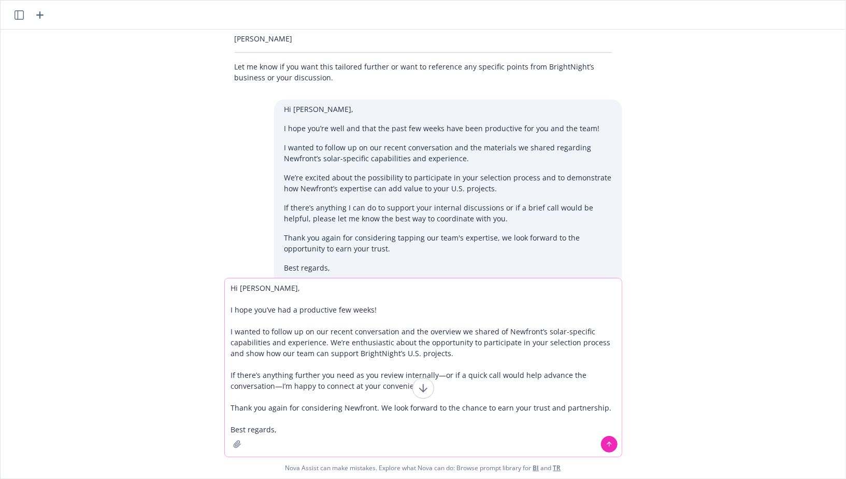
click at [436, 374] on textarea "Hi Erik, I hope you’ve had a productive few weeks! I wanted to follow up on our…" at bounding box center [423, 367] width 397 height 178
click at [238, 385] on textarea "Hi Erik, I hope you’ve had a productive few weeks! I wanted to follow up on our…" at bounding box center [423, 367] width 397 height 178
drag, startPoint x: 460, startPoint y: 387, endPoint x: 277, endPoint y: 387, distance: 182.9
click at [277, 387] on textarea "Hi Erik, I hope you’ve had a productive few weeks! I wanted to follow up on our…" at bounding box center [423, 367] width 397 height 178
drag, startPoint x: 350, startPoint y: 393, endPoint x: 267, endPoint y: 383, distance: 84.1
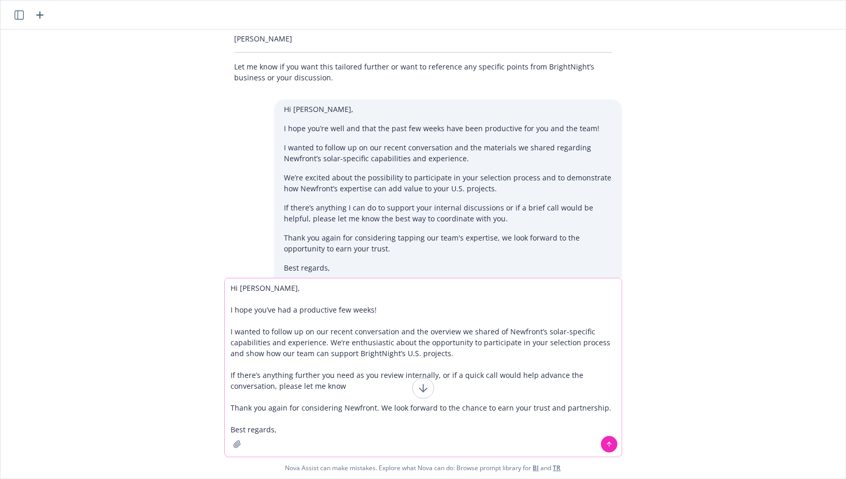
click at [267, 383] on textarea "Hi Erik, I hope you’ve had a productive few weeks! I wanted to follow up on our…" at bounding box center [423, 367] width 397 height 178
click at [354, 380] on textarea "Hi Erik, I hope you’ve had a productive few weeks! I wanted to follow up on our…" at bounding box center [423, 367] width 397 height 178
click at [346, 385] on textarea "Hi Erik, I hope you’ve had a productive few weeks! I wanted to follow up on our…" at bounding box center [423, 367] width 397 height 178
type textarea "Hi Erik, I hope you’ve had a productive few weeks! I wanted to follow up on our…"
click at [609, 446] on icon at bounding box center [609, 444] width 0 height 4
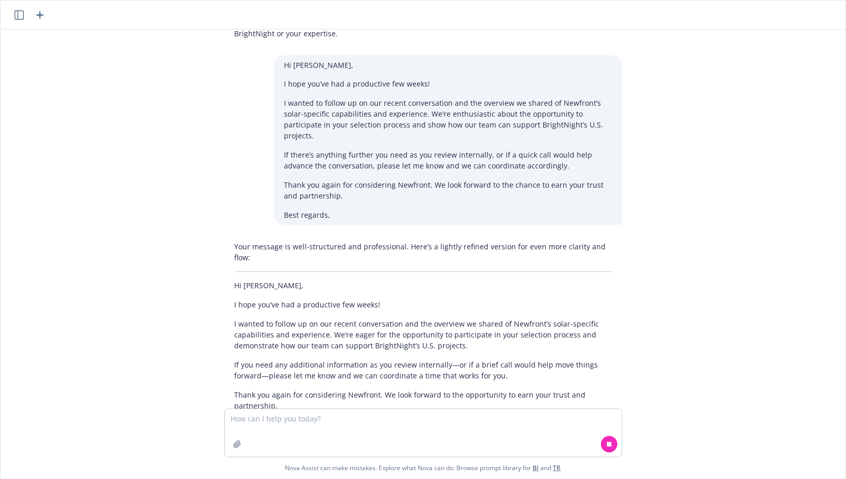
scroll to position [1226, 0]
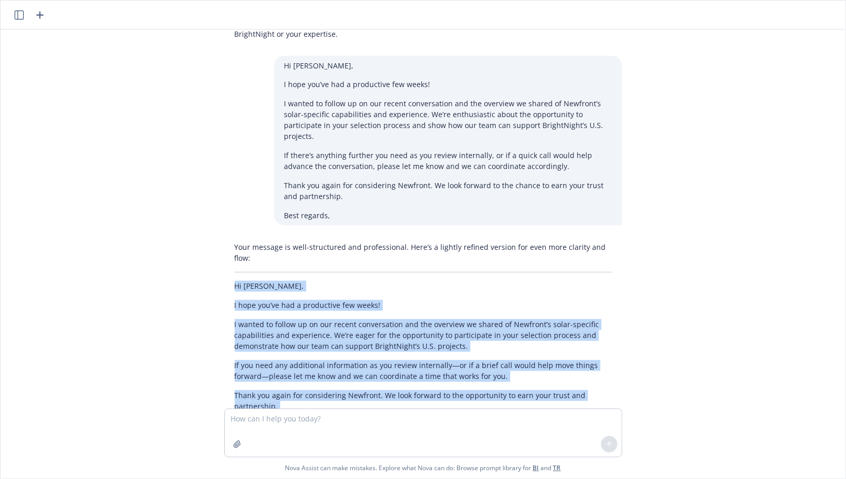
drag, startPoint x: 234, startPoint y: 197, endPoint x: 287, endPoint y: 346, distance: 158.3
click at [288, 348] on div "Your message is well-structured and professional. Here’s a lightly refined vers…" at bounding box center [423, 356] width 398 height 236
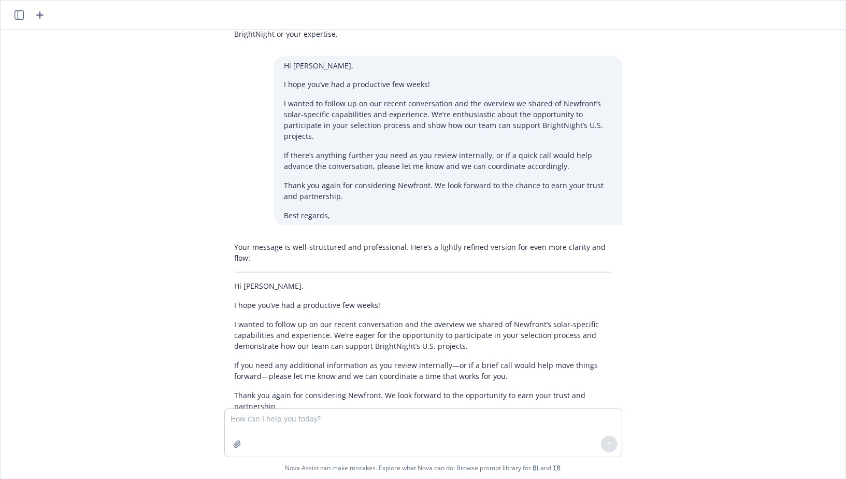
click at [311, 420] on p "Best regards, Marshall" at bounding box center [423, 431] width 377 height 22
click at [290, 421] on textarea at bounding box center [423, 433] width 397 height 48
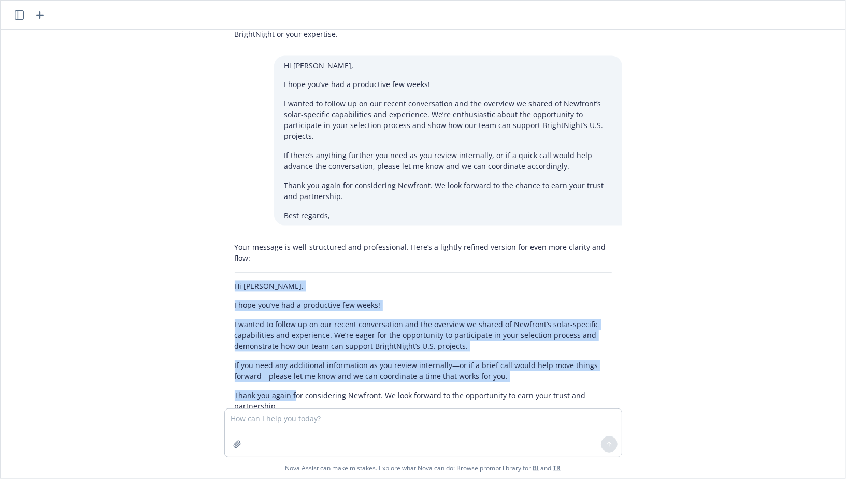
drag, startPoint x: 235, startPoint y: 195, endPoint x: 295, endPoint y: 303, distance: 123.9
click at [295, 303] on div "Your message is well-structured and professional. Here’s a lightly refined vers…" at bounding box center [423, 356] width 398 height 236
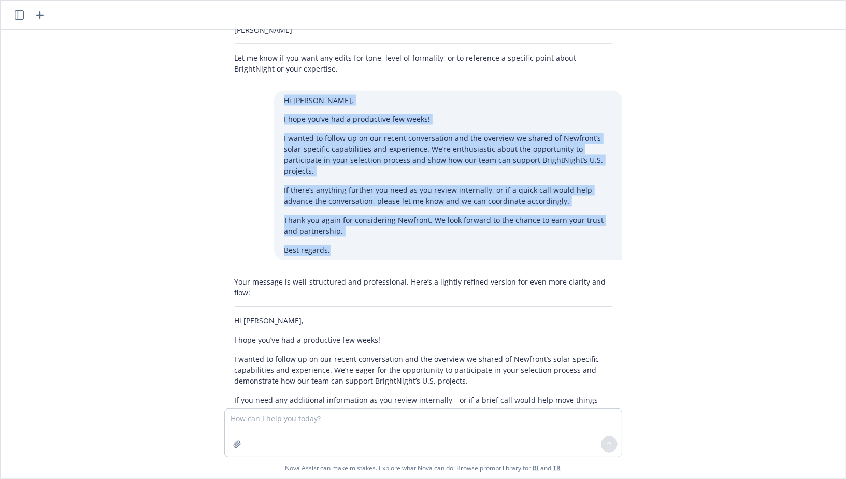
scroll to position [1187, 0]
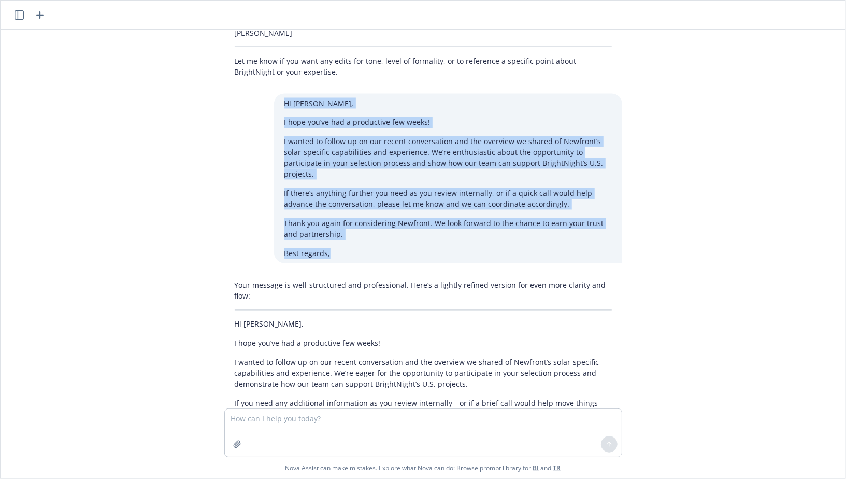
drag, startPoint x: 334, startPoint y: 174, endPoint x: 284, endPoint y: 34, distance: 147.8
click at [284, 94] on div "Hi Erik, I hope you’ve had a productive few weeks! I wanted to follow up on our…" at bounding box center [448, 178] width 348 height 169
copy div "Hi Erik, I hope you’ve had a productive few weeks! I wanted to follow up on our…"
click at [404, 189] on p "If there’s anything further you need as you review internally, or if a quick ca…" at bounding box center [448, 200] width 328 height 22
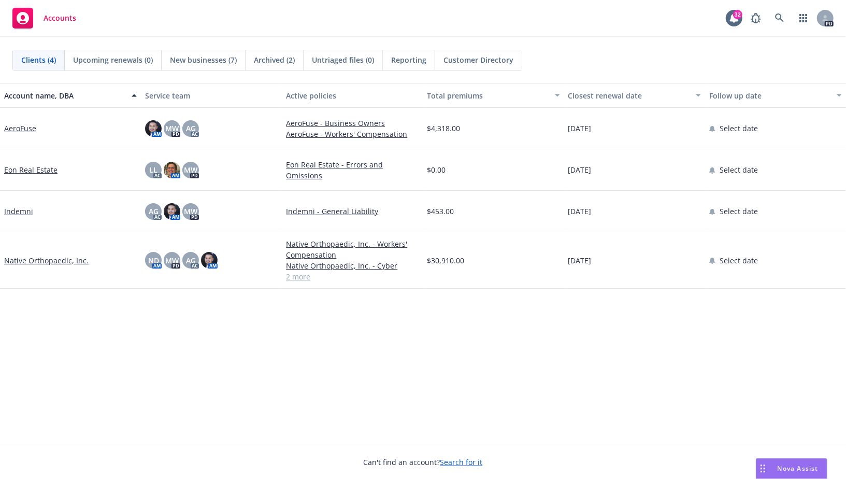
click at [447, 261] on span "$30,910.00" at bounding box center [446, 260] width 37 height 11
click at [440, 321] on div "Account name, DBA Service team Active policies Total premiums Closest renewal d…" at bounding box center [423, 263] width 846 height 361
click at [190, 53] on div "New businesses (7)" at bounding box center [204, 60] width 84 height 20
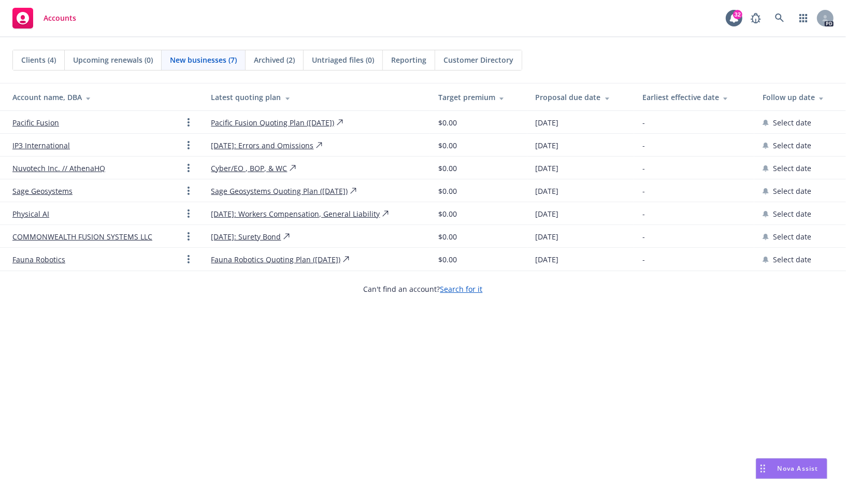
click at [281, 67] on div "Archived (2)" at bounding box center [275, 60] width 58 height 20
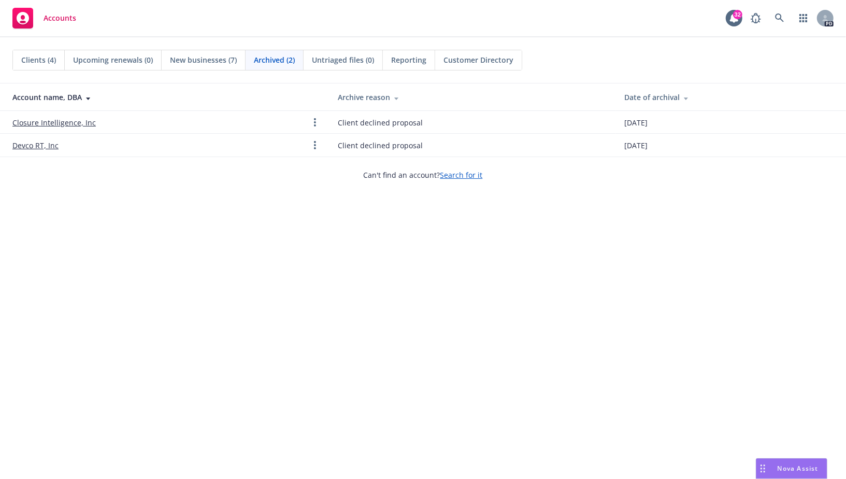
click at [205, 57] on span "New businesses (7)" at bounding box center [203, 59] width 67 height 11
